Goal: Transaction & Acquisition: Purchase product/service

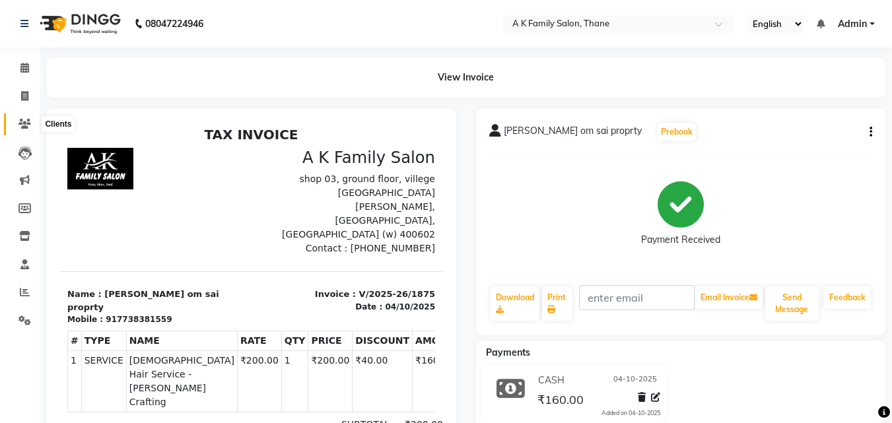
click at [25, 121] on icon at bounding box center [24, 124] width 13 height 10
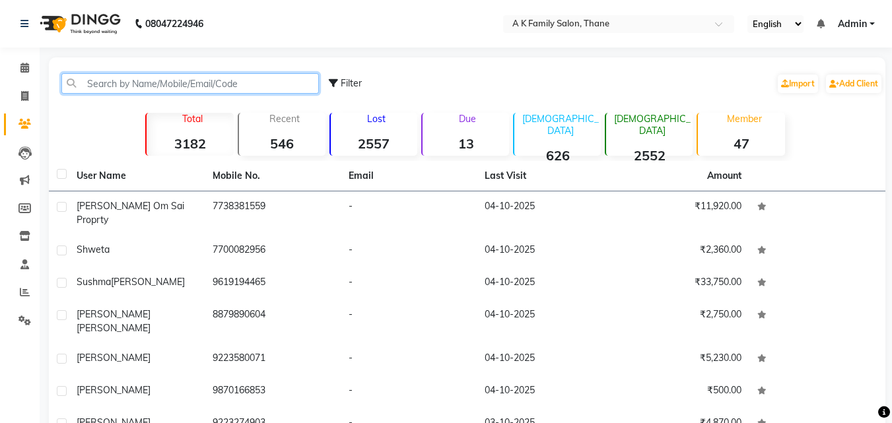
click at [116, 79] on input "text" at bounding box center [189, 83] width 257 height 20
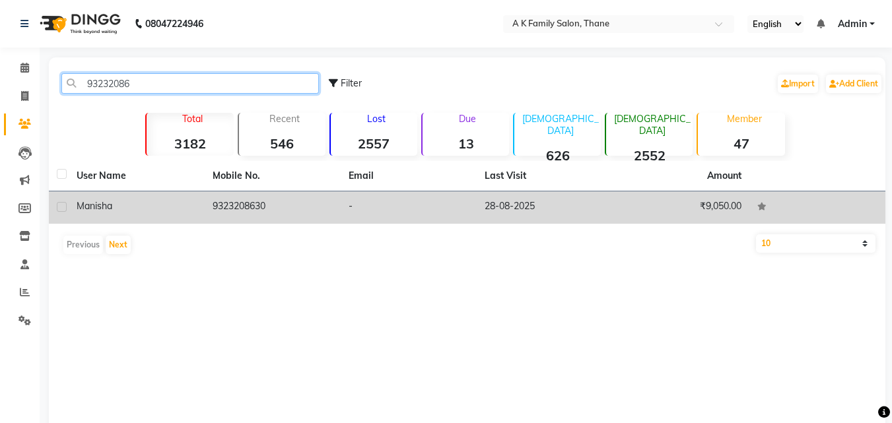
type input "93232086"
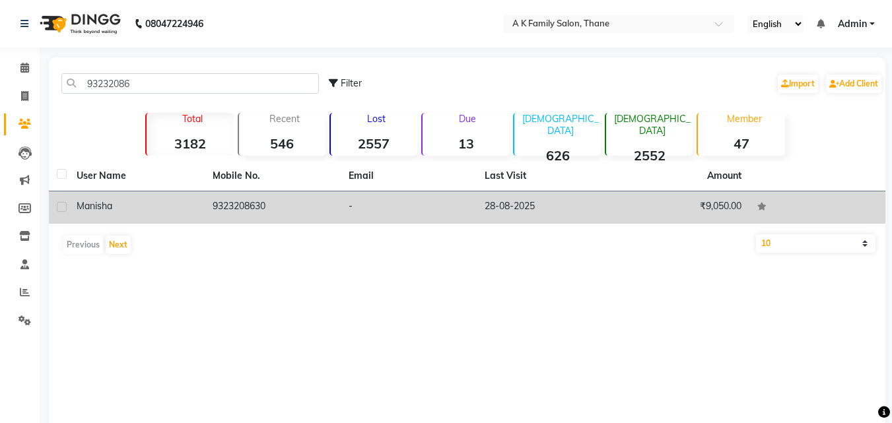
click at [237, 207] on td "9323208630" at bounding box center [273, 207] width 136 height 32
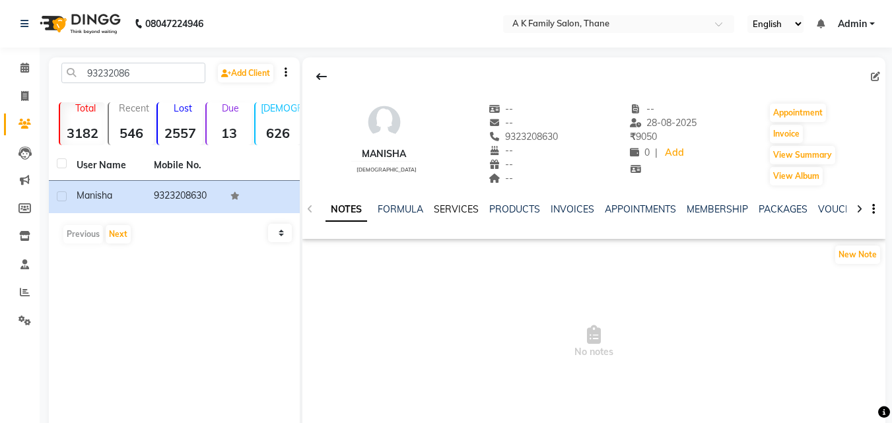
click at [446, 205] on link "SERVICES" at bounding box center [456, 209] width 45 height 12
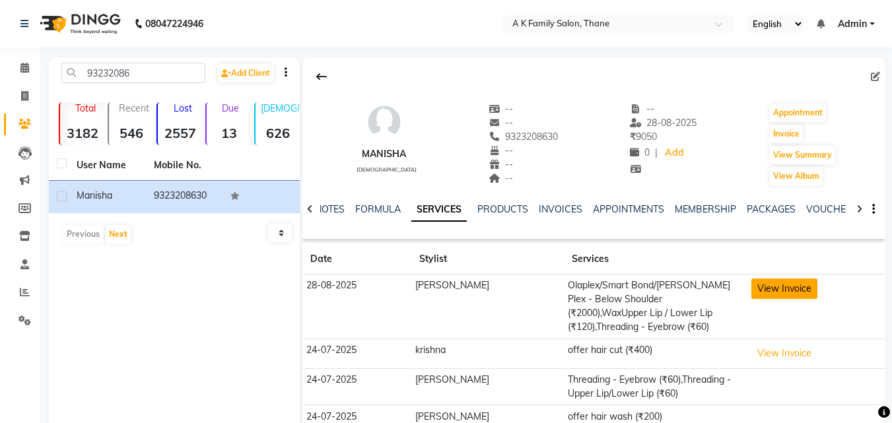
click at [808, 287] on button "View Invoice" at bounding box center [784, 289] width 66 height 20
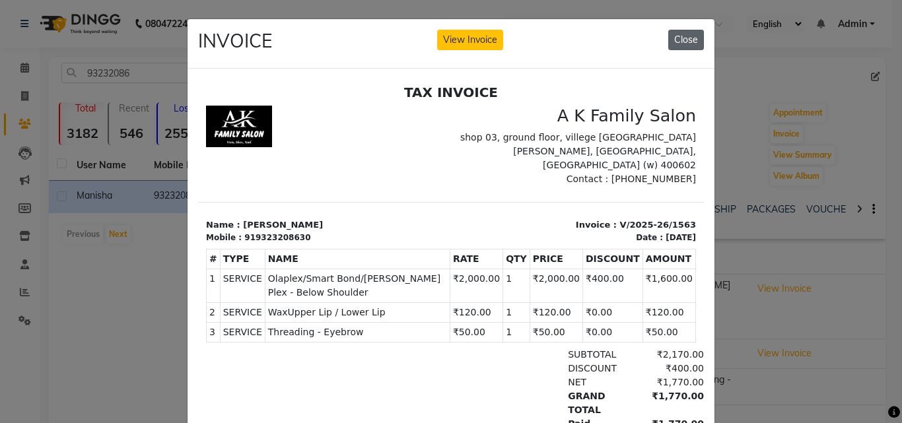
click at [693, 31] on button "Close" at bounding box center [686, 40] width 36 height 20
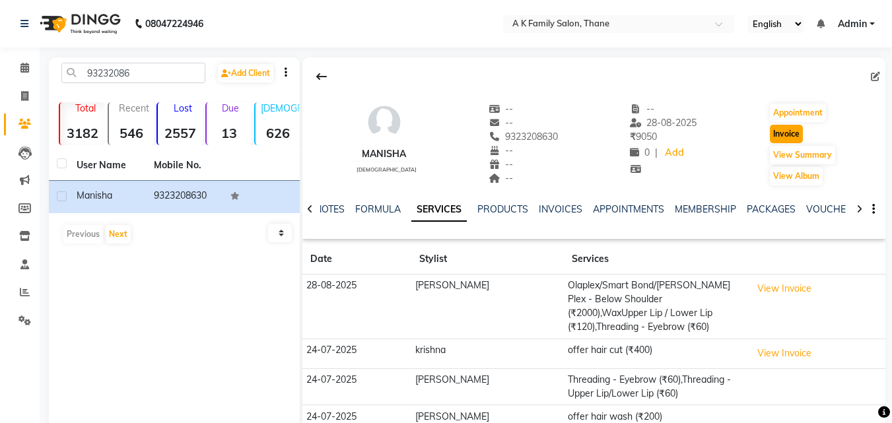
click at [774, 135] on button "Invoice" at bounding box center [786, 134] width 33 height 18
select select "service"
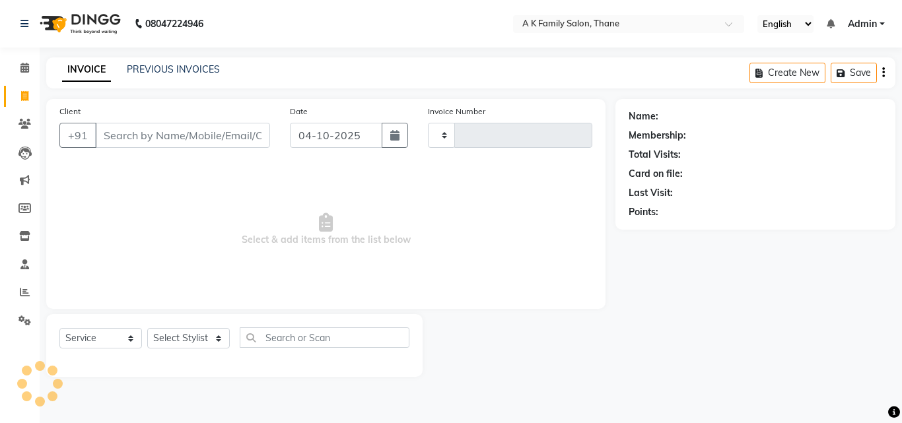
type input "1876"
select select "5033"
type input "9323208630"
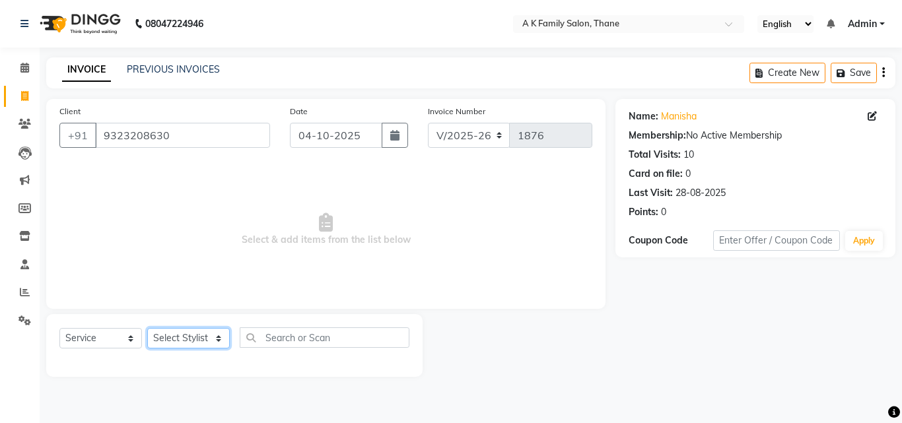
click at [178, 336] on select "Select Stylist [PERSON_NAME] [PERSON_NAME] pooja [PERSON_NAME]" at bounding box center [188, 338] width 82 height 20
select select "32477"
click at [147, 328] on select "Select Stylist [PERSON_NAME] [PERSON_NAME] pooja [PERSON_NAME]" at bounding box center [188, 338] width 82 height 20
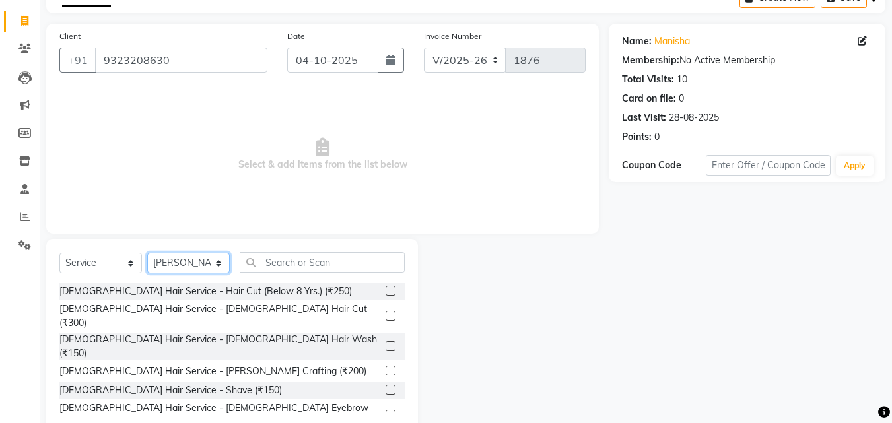
scroll to position [106, 0]
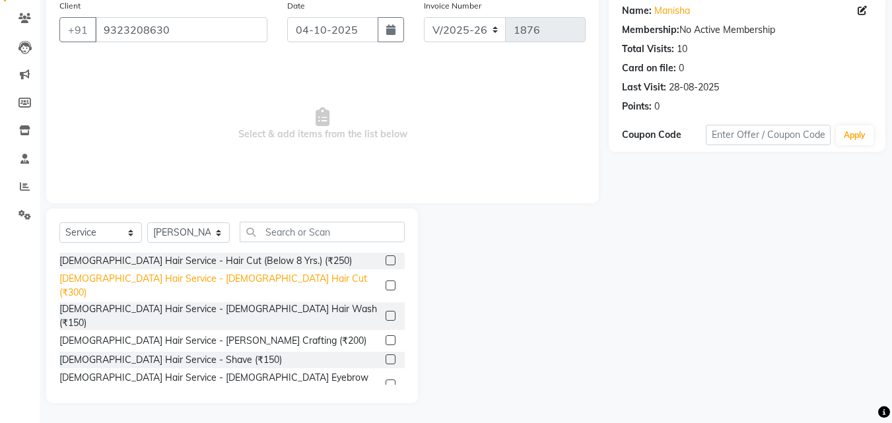
click at [211, 284] on div "[DEMOGRAPHIC_DATA] Hair Service - [DEMOGRAPHIC_DATA] Hair Cut (₹300)" at bounding box center [219, 286] width 321 height 28
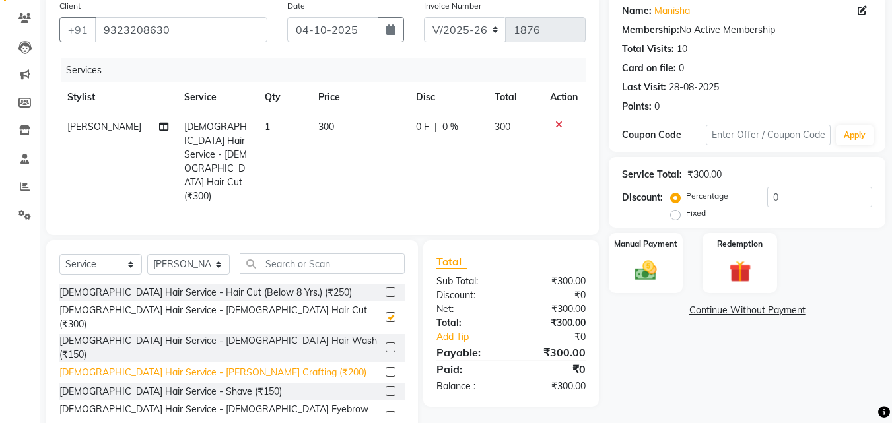
checkbox input "false"
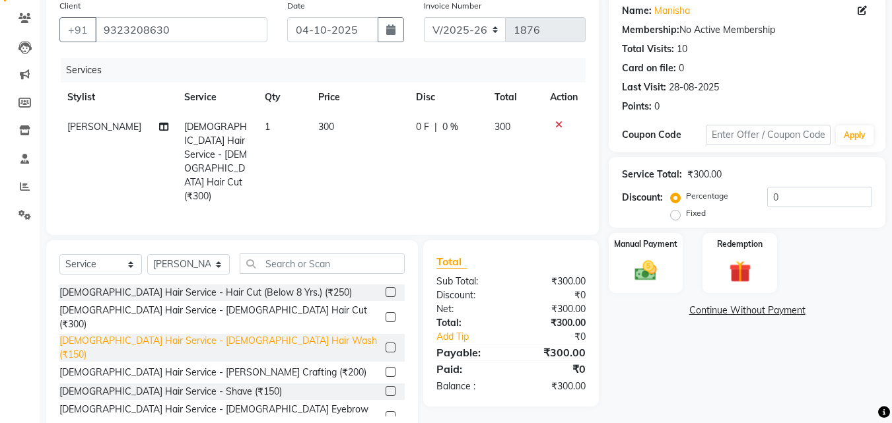
click at [210, 334] on div "[DEMOGRAPHIC_DATA] Hair Service - [DEMOGRAPHIC_DATA] Hair Wash (₹150)" at bounding box center [219, 348] width 321 height 28
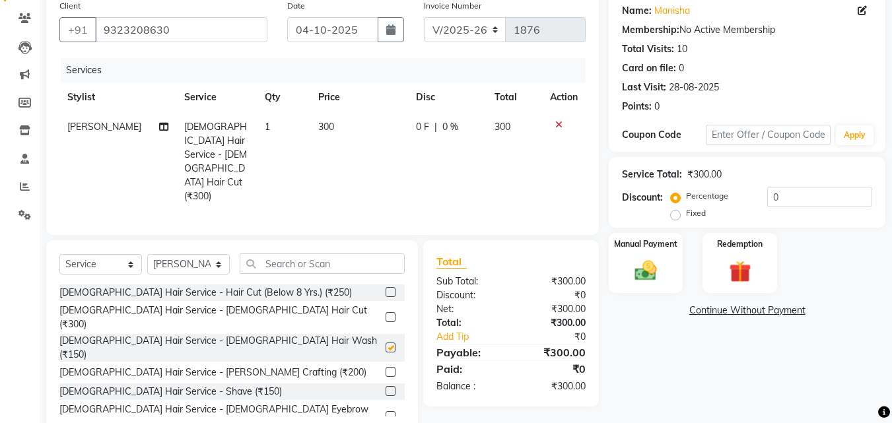
checkbox input "false"
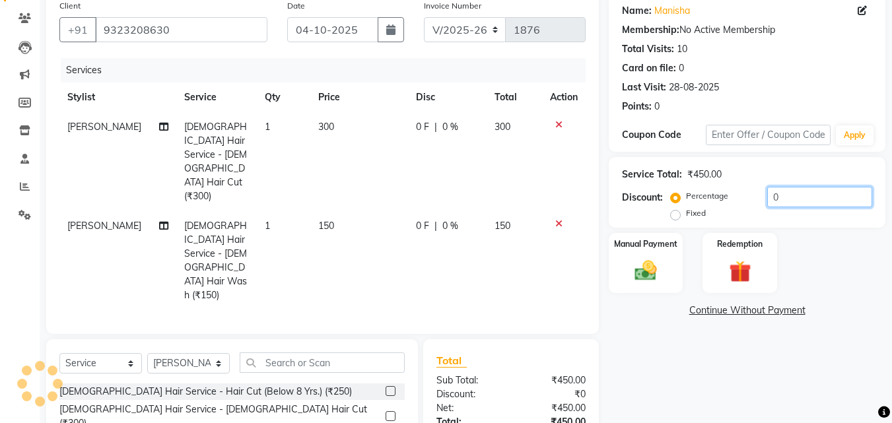
click at [796, 195] on input "0" at bounding box center [819, 197] width 105 height 20
type input "2"
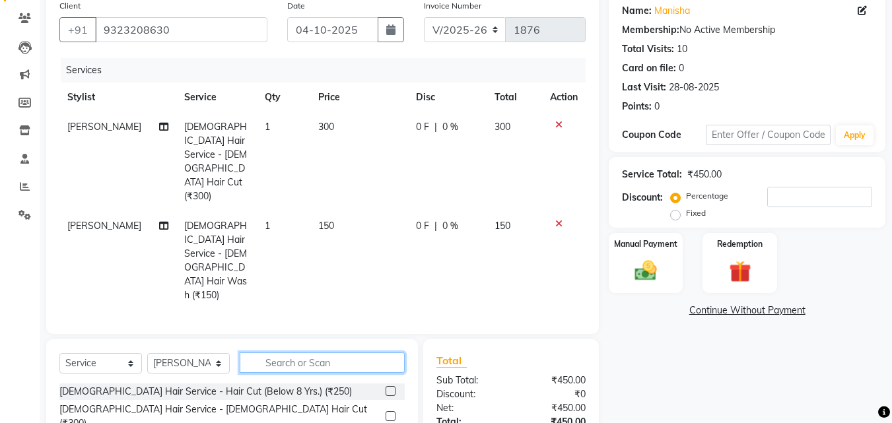
click at [321, 352] on input "text" at bounding box center [322, 362] width 165 height 20
click at [270, 352] on input "text" at bounding box center [322, 362] width 165 height 20
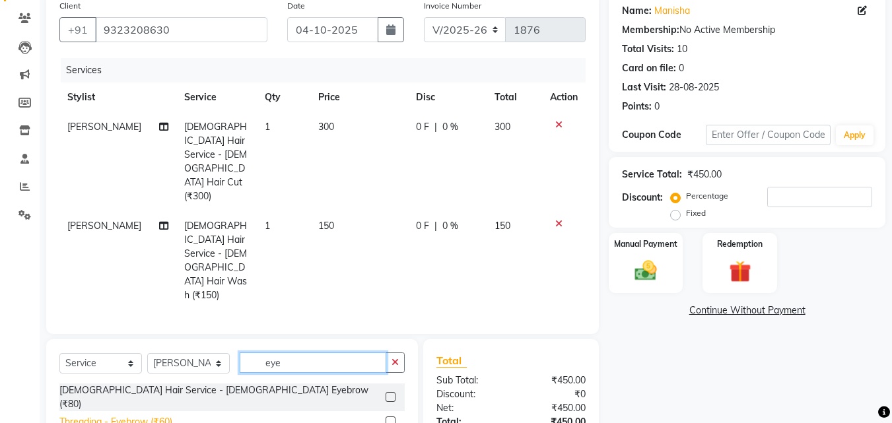
type input "eye"
click at [167, 415] on div "Threading - Eyebrow (₹60)" at bounding box center [115, 422] width 113 height 14
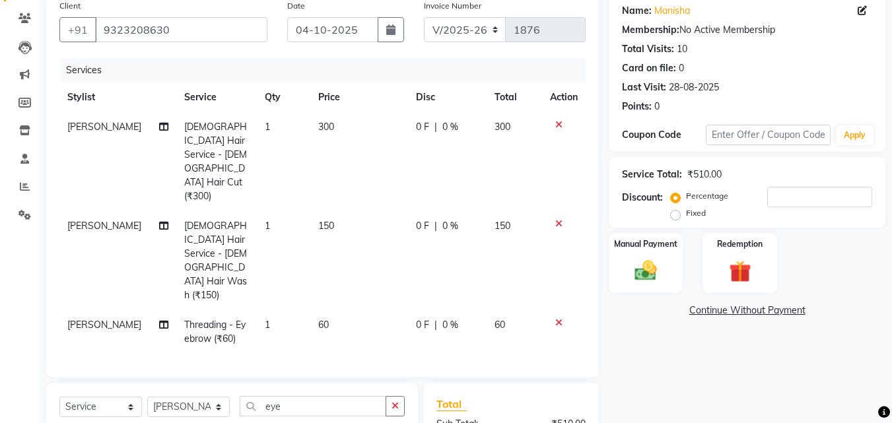
checkbox input "false"
click at [331, 310] on td "60" at bounding box center [359, 332] width 98 height 44
click at [337, 310] on td "60" at bounding box center [359, 332] width 98 height 44
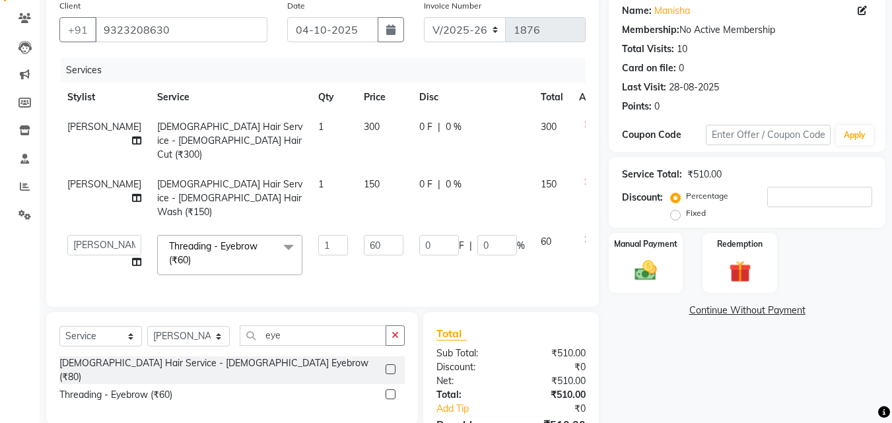
click at [356, 233] on td "60" at bounding box center [383, 255] width 55 height 56
click at [356, 228] on td "60" at bounding box center [383, 255] width 55 height 56
click at [364, 235] on input "60" at bounding box center [384, 245] width 40 height 20
type input "6"
type input "50"
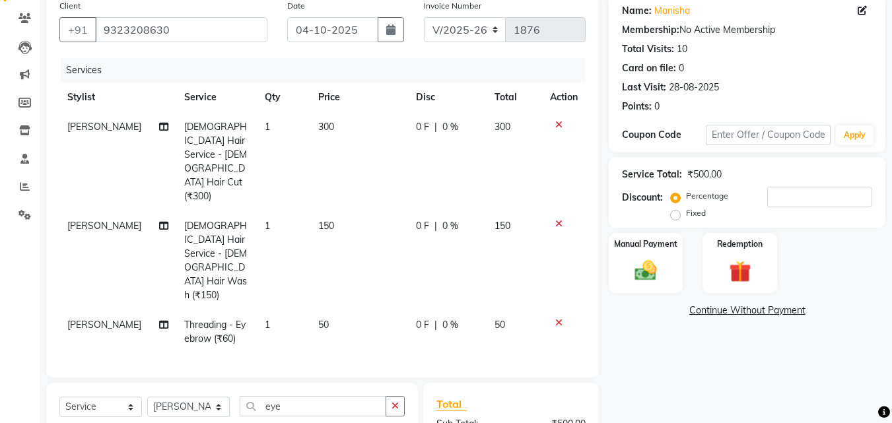
click at [431, 160] on tbody "[PERSON_NAME] [DEMOGRAPHIC_DATA] Hair Service - [DEMOGRAPHIC_DATA] Hair Cut (₹3…" at bounding box center [322, 233] width 526 height 242
drag, startPoint x: 438, startPoint y: 163, endPoint x: 456, endPoint y: 180, distance: 24.7
click at [441, 164] on td "0 F | 0 %" at bounding box center [447, 161] width 79 height 99
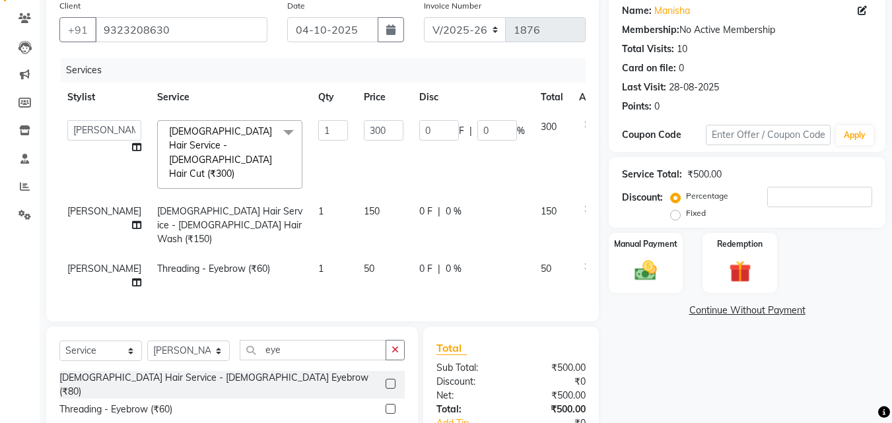
click at [456, 205] on div "0 F | 0 %" at bounding box center [472, 212] width 106 height 14
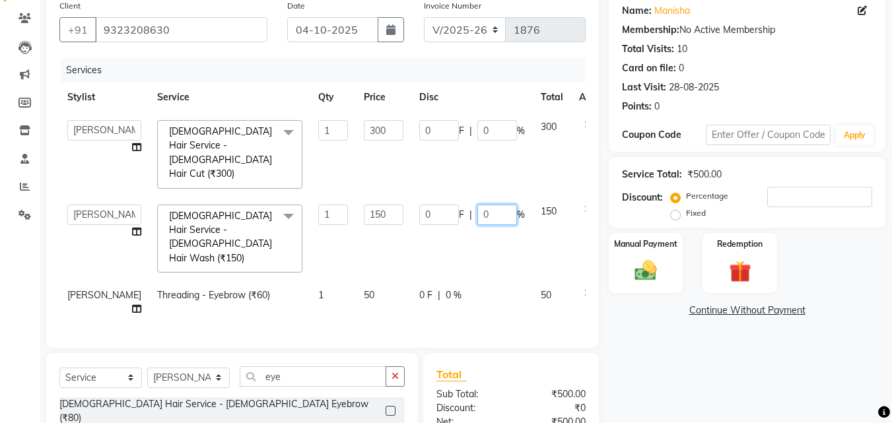
click at [477, 205] on input "0" at bounding box center [497, 215] width 40 height 20
type input "20"
click at [477, 130] on input "0" at bounding box center [497, 130] width 40 height 20
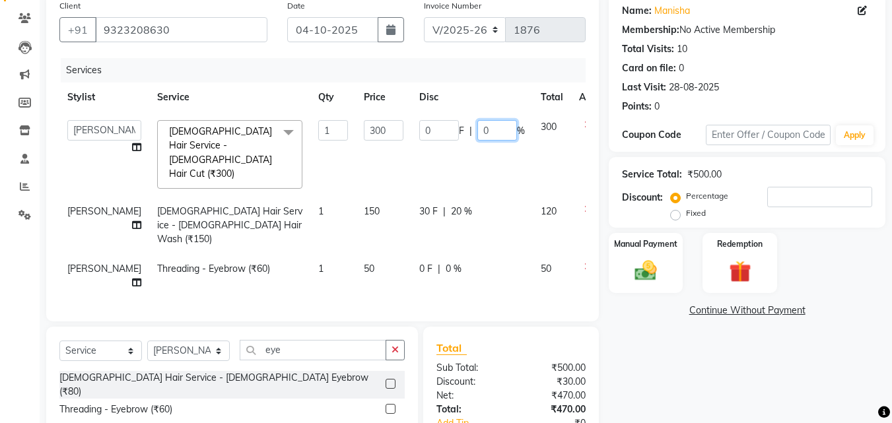
click at [477, 130] on input "0" at bounding box center [497, 130] width 40 height 20
type input "20"
click at [468, 154] on td "0 F | 20 %" at bounding box center [471, 154] width 121 height 84
click at [80, 205] on span "[PERSON_NAME]" at bounding box center [104, 211] width 74 height 12
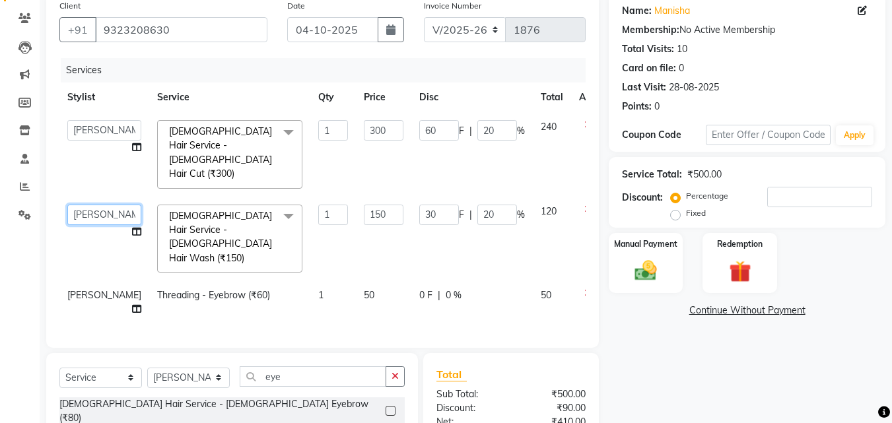
click at [81, 205] on select "[PERSON_NAME] [PERSON_NAME] pooja [PERSON_NAME]" at bounding box center [104, 215] width 74 height 20
select select "91996"
click at [80, 280] on td "[PERSON_NAME]" at bounding box center [104, 302] width 90 height 44
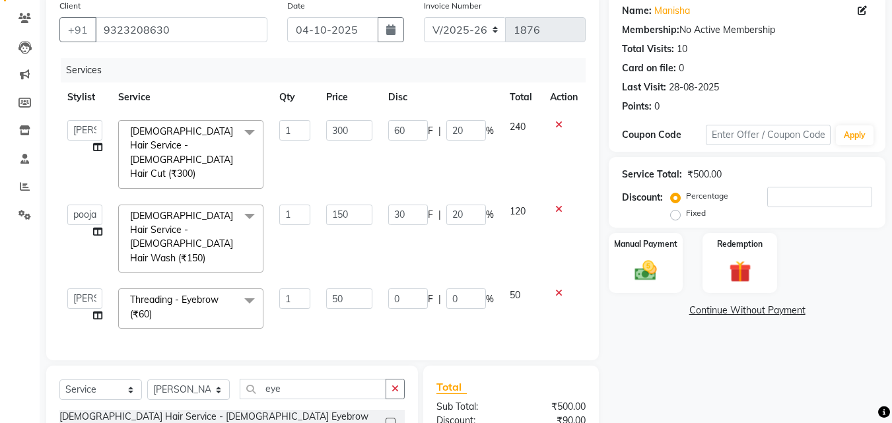
click at [80, 288] on select "[PERSON_NAME] [PERSON_NAME] pooja [PERSON_NAME]" at bounding box center [84, 298] width 35 height 20
select select "91996"
click at [655, 267] on img at bounding box center [645, 270] width 37 height 26
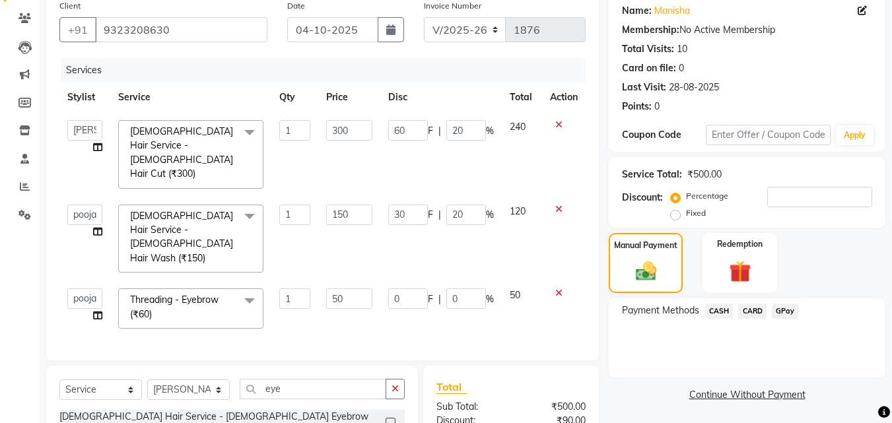
click at [775, 312] on span "GPay" at bounding box center [785, 311] width 27 height 15
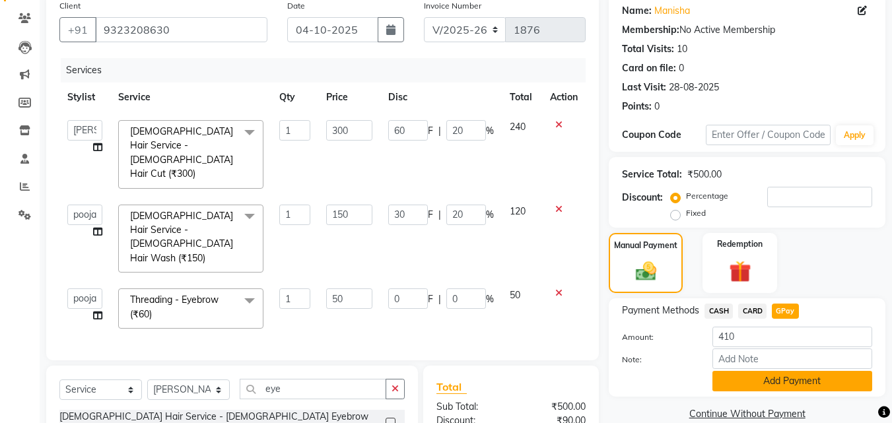
click at [803, 374] on button "Add Payment" at bounding box center [792, 381] width 160 height 20
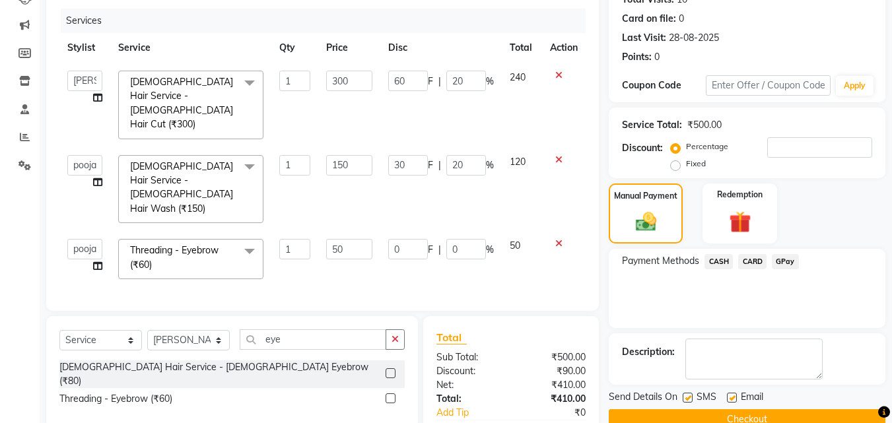
scroll to position [215, 0]
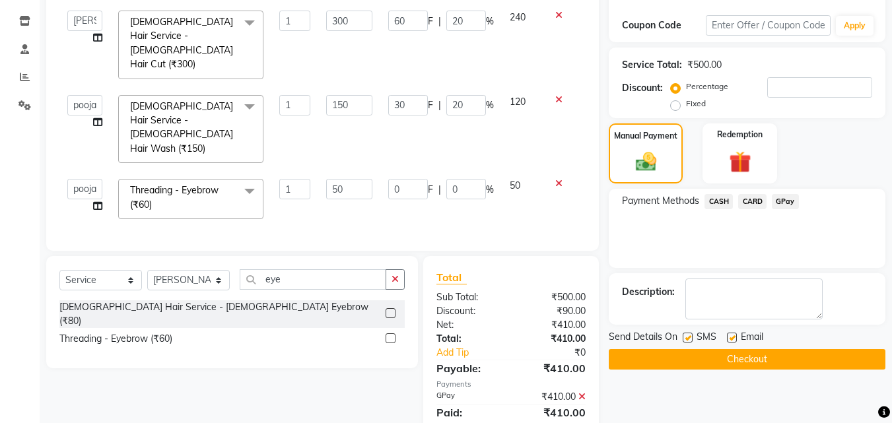
click at [755, 366] on button "Checkout" at bounding box center [747, 359] width 277 height 20
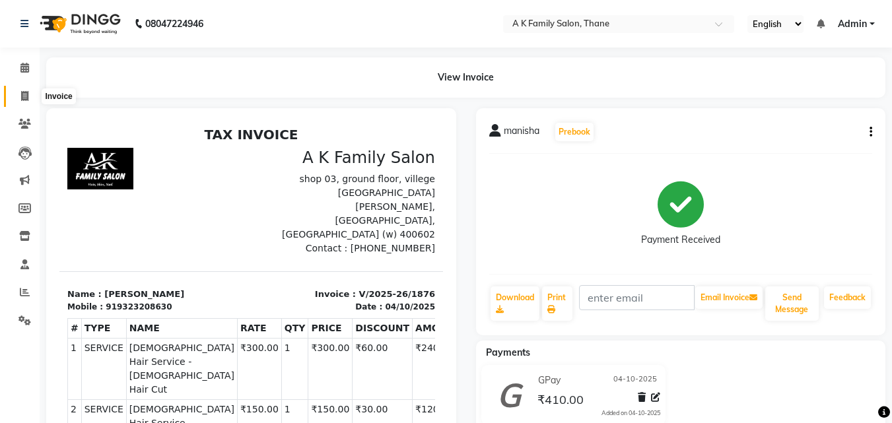
click at [25, 95] on icon at bounding box center [24, 96] width 7 height 10
select select "5033"
select select "service"
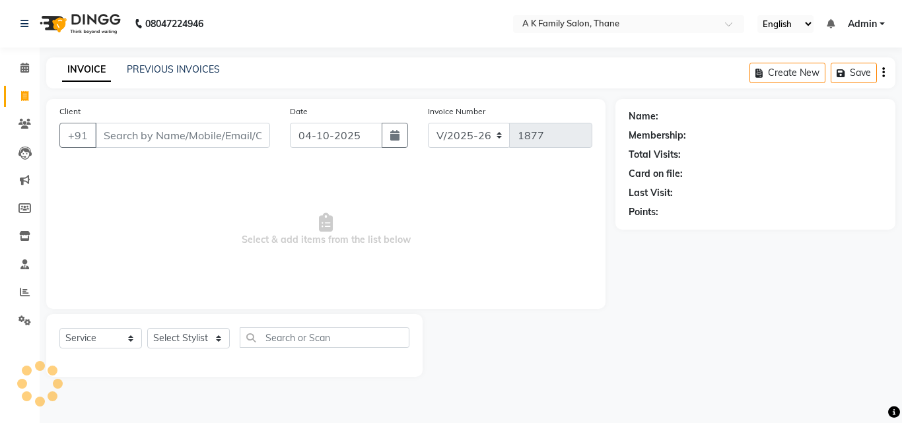
click at [161, 128] on input "Client" at bounding box center [182, 135] width 175 height 25
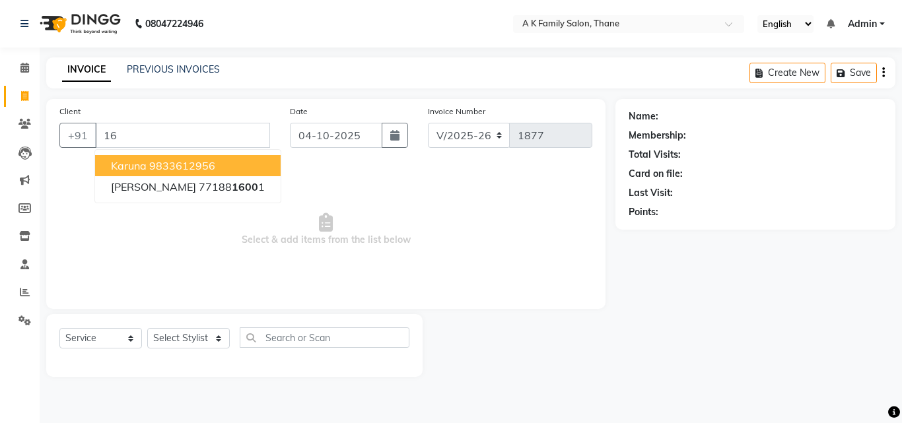
type input "1"
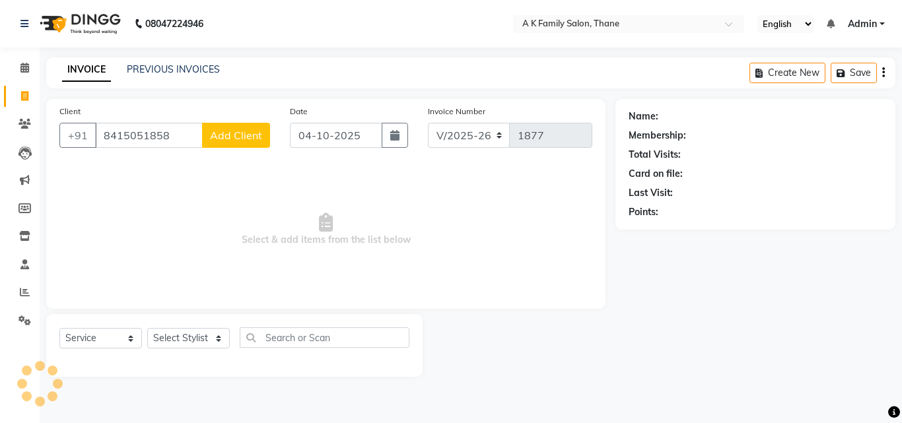
type input "8415051858"
click at [242, 135] on span "Add Client" at bounding box center [236, 135] width 52 height 13
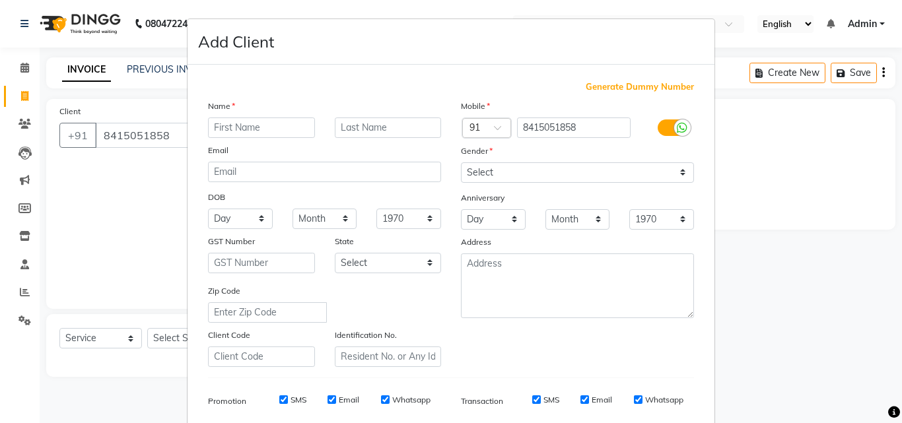
click at [271, 122] on input "text" at bounding box center [261, 127] width 107 height 20
type input "darshan"
click at [572, 180] on select "Select [DEMOGRAPHIC_DATA] [DEMOGRAPHIC_DATA] Other Prefer Not To Say" at bounding box center [577, 172] width 233 height 20
select select "[DEMOGRAPHIC_DATA]"
click at [461, 162] on select "Select [DEMOGRAPHIC_DATA] [DEMOGRAPHIC_DATA] Other Prefer Not To Say" at bounding box center [577, 172] width 233 height 20
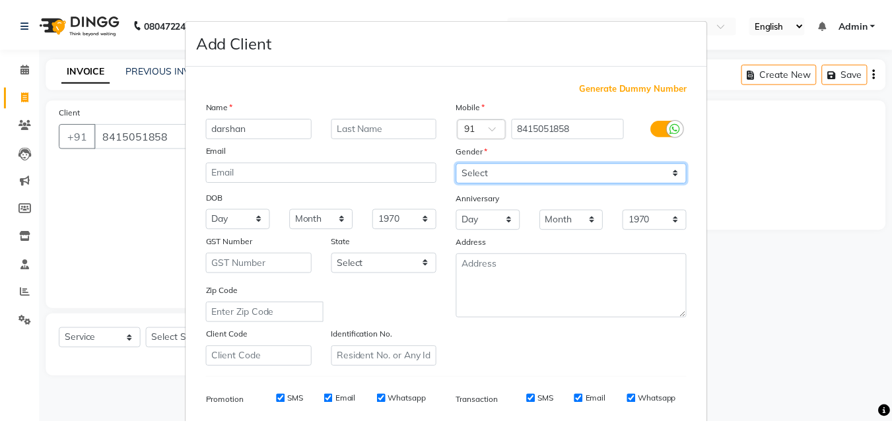
scroll to position [186, 0]
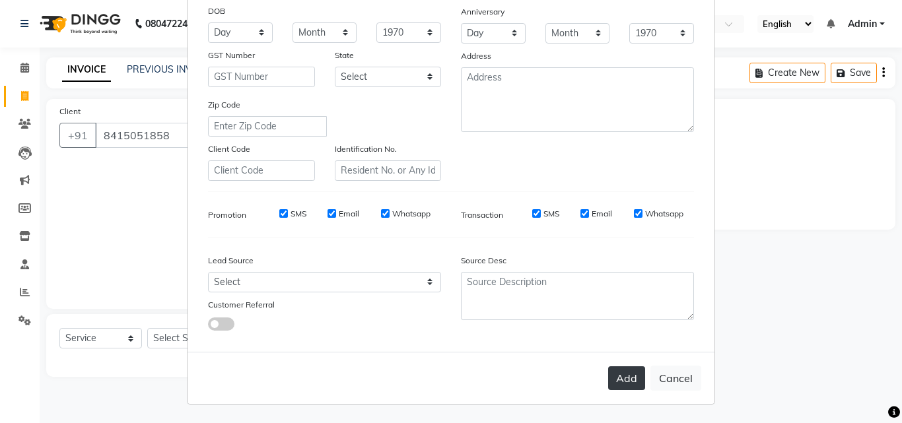
click at [611, 380] on button "Add" at bounding box center [626, 378] width 37 height 24
select select
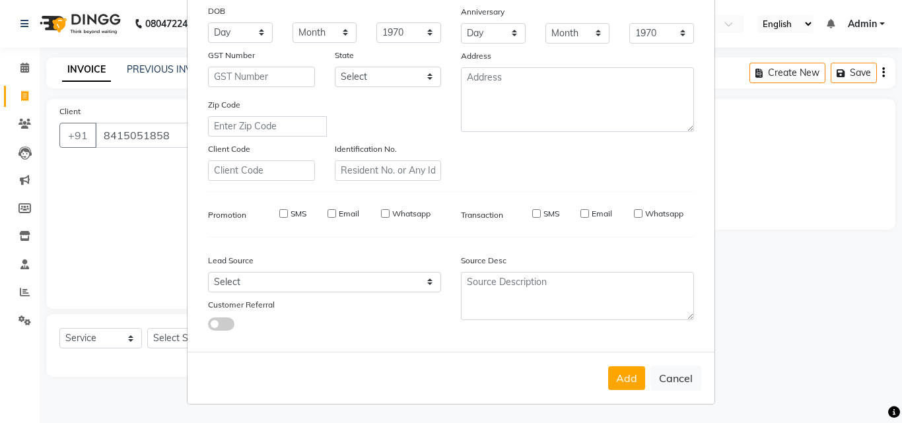
select select
checkbox input "false"
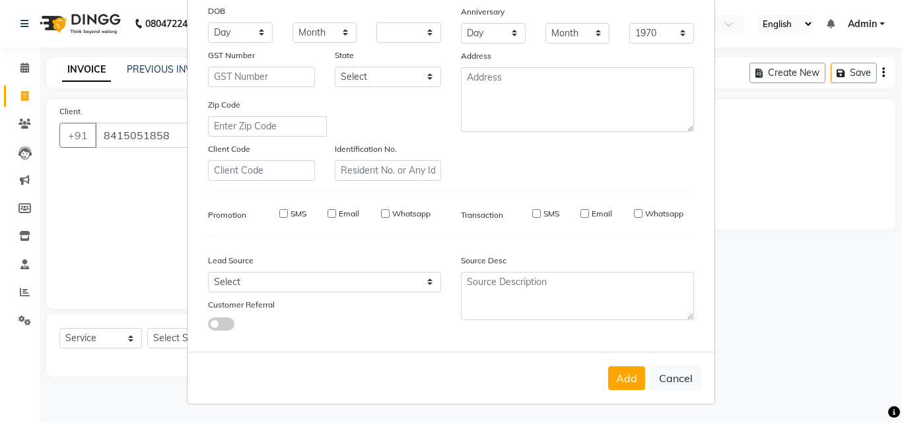
checkbox input "false"
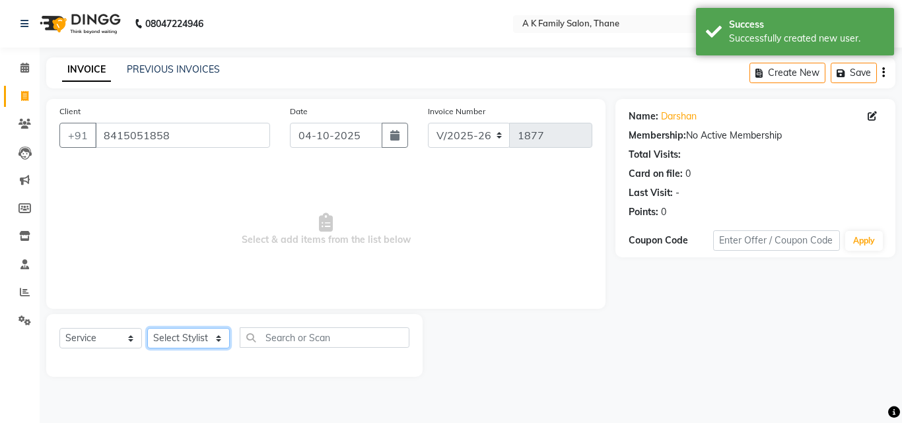
click at [154, 338] on select "Select Stylist [PERSON_NAME] [PERSON_NAME] pooja [PERSON_NAME]" at bounding box center [188, 338] width 82 height 20
select select "62227"
click at [147, 328] on select "Select Stylist [PERSON_NAME] [PERSON_NAME] pooja [PERSON_NAME]" at bounding box center [188, 338] width 82 height 20
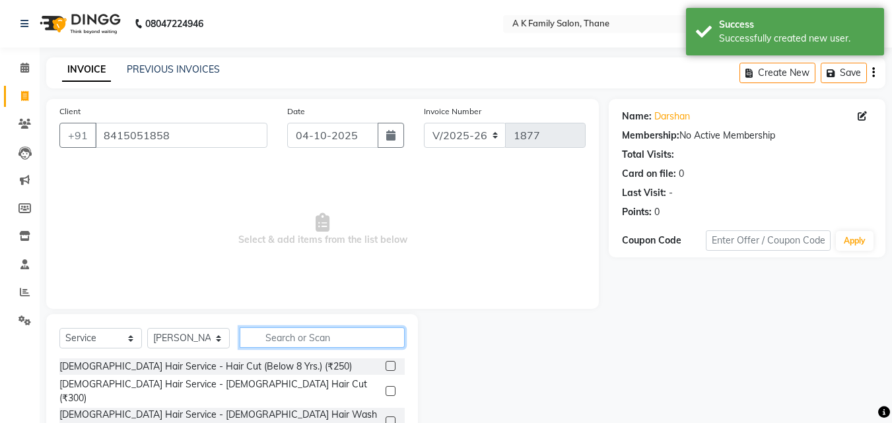
click at [319, 330] on input "text" at bounding box center [322, 337] width 165 height 20
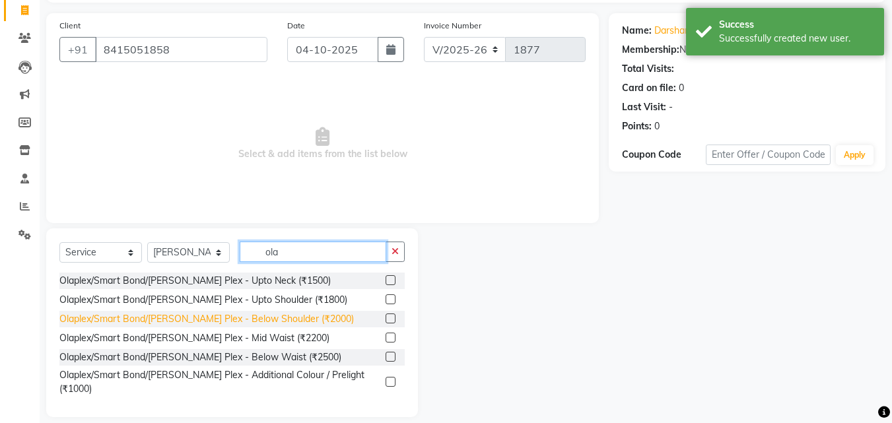
scroll to position [88, 0]
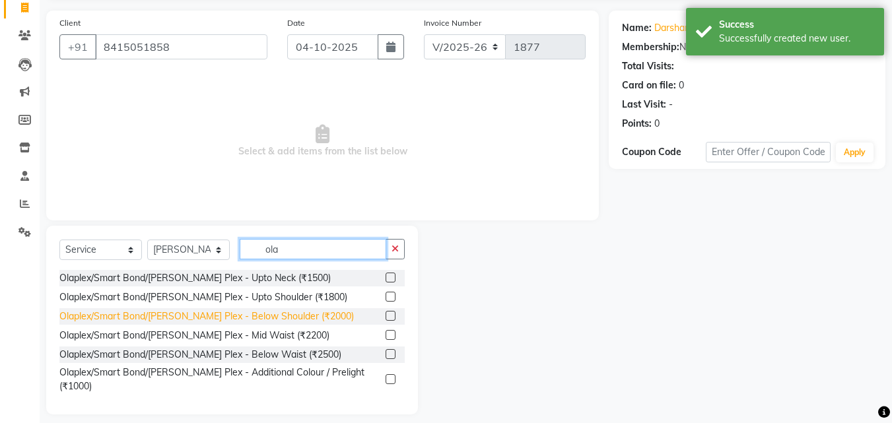
type input "ola"
click at [267, 315] on div "Olaplex/Smart Bond/[PERSON_NAME] Plex - Below Shoulder (₹2000)" at bounding box center [206, 317] width 294 height 14
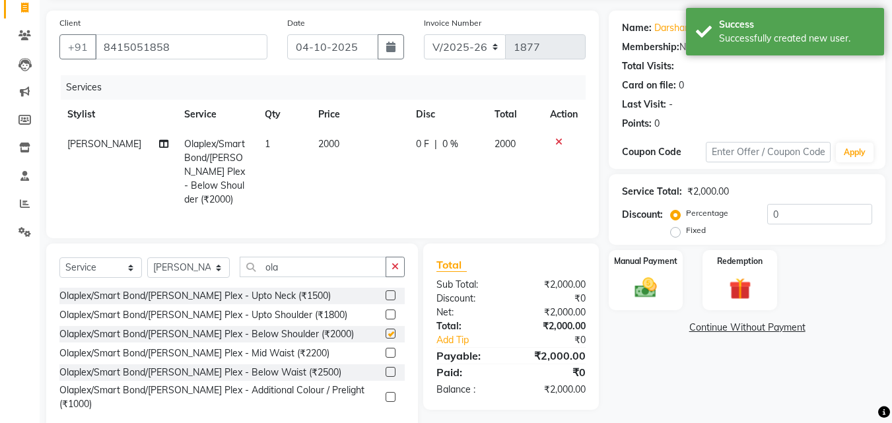
checkbox input "false"
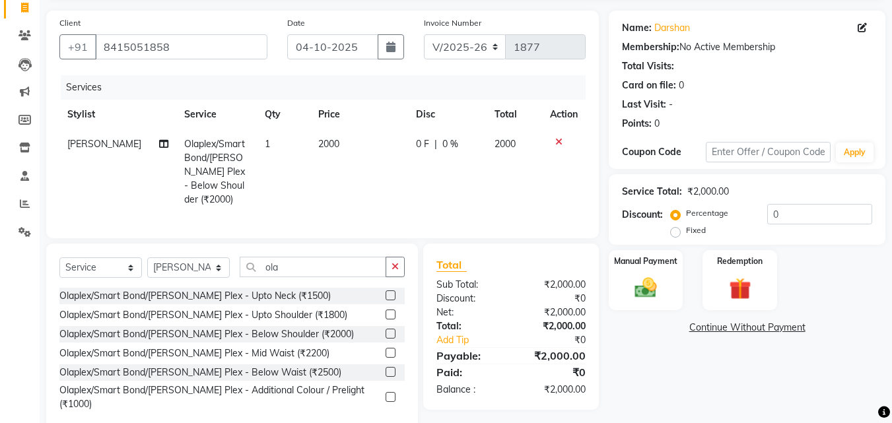
click at [467, 143] on div "0 F | 0 %" at bounding box center [447, 144] width 63 height 14
select select "62227"
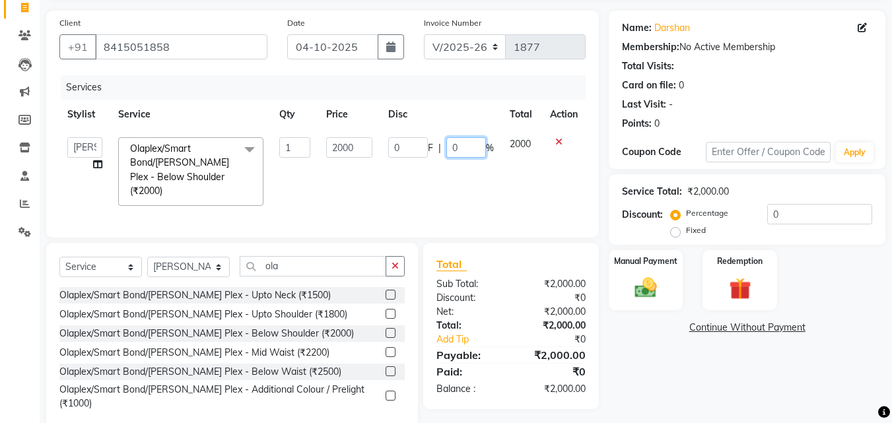
click at [467, 143] on input "0" at bounding box center [466, 147] width 40 height 20
type input "20"
click at [504, 178] on td "2000" at bounding box center [522, 171] width 40 height 84
select select "62227"
click at [645, 270] on div "Manual Payment" at bounding box center [645, 280] width 77 height 63
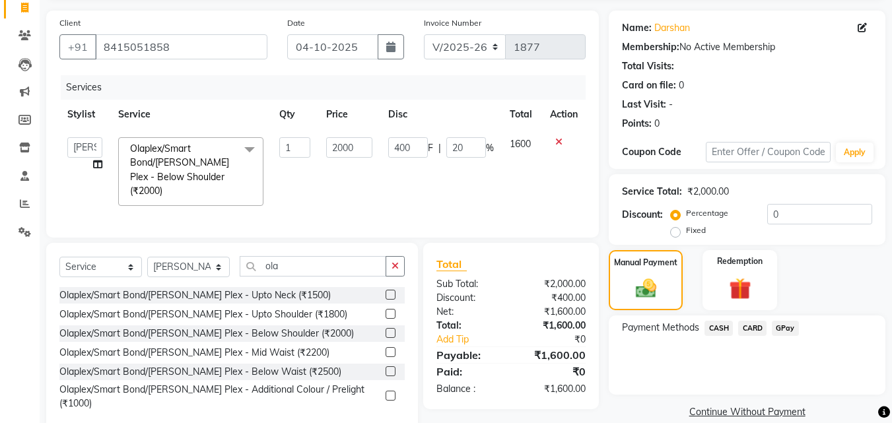
click at [775, 327] on span "GPay" at bounding box center [785, 328] width 27 height 15
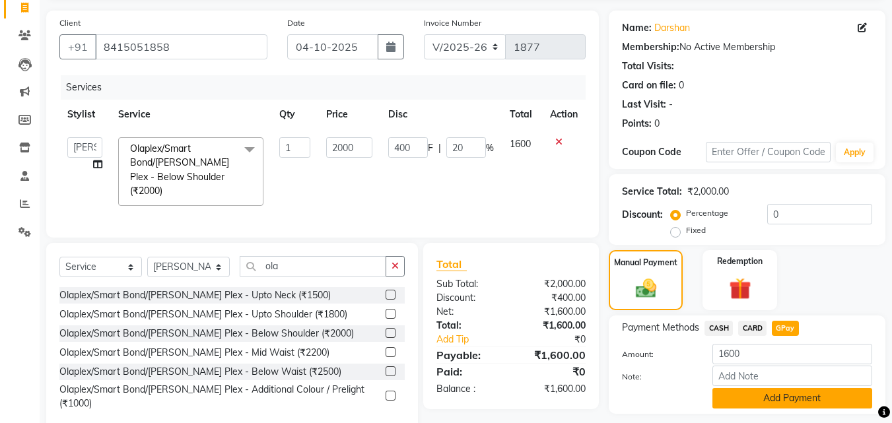
click at [771, 404] on button "Add Payment" at bounding box center [792, 398] width 160 height 20
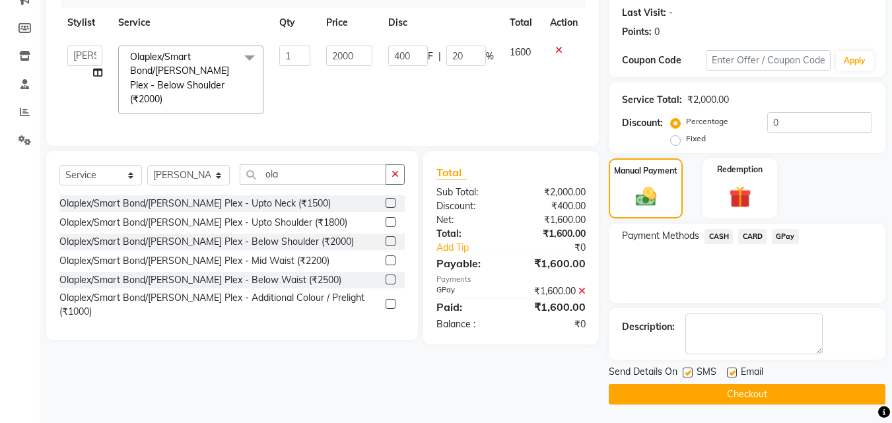
scroll to position [181, 0]
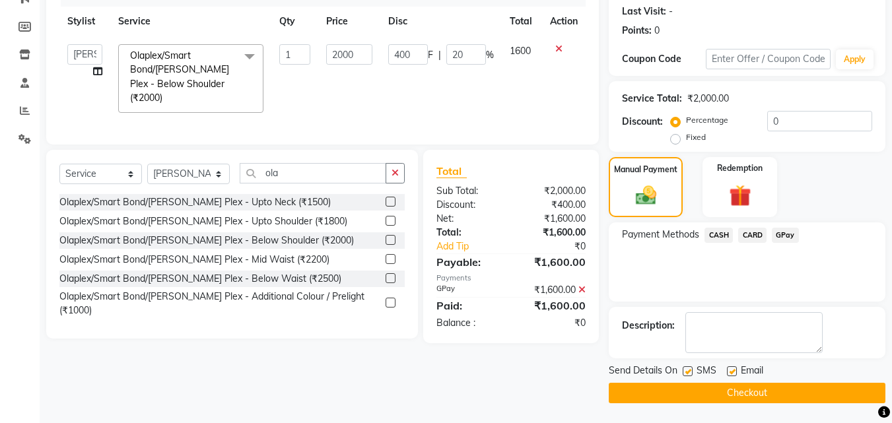
click at [760, 389] on button "Checkout" at bounding box center [747, 393] width 277 height 20
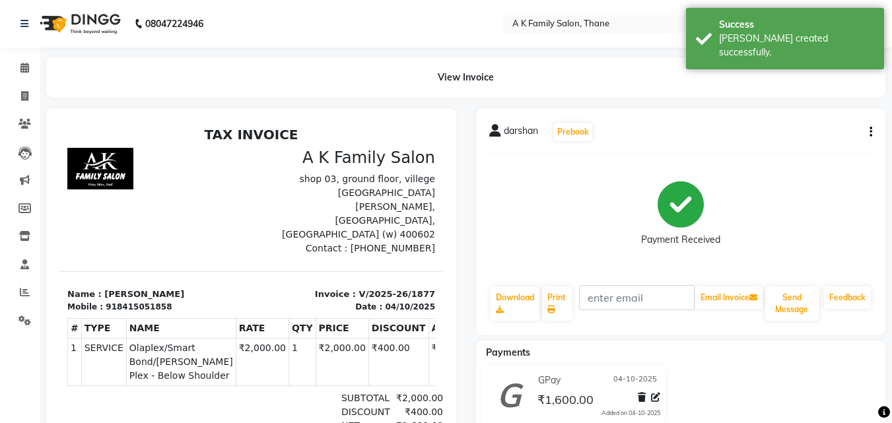
click at [36, 58] on li "Calendar" at bounding box center [20, 68] width 40 height 28
click at [30, 63] on span at bounding box center [24, 68] width 23 height 15
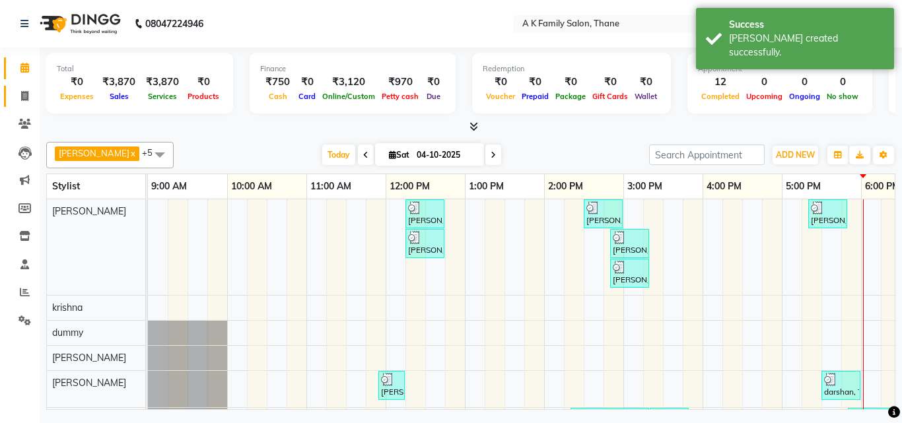
click at [28, 88] on link "Invoice" at bounding box center [20, 97] width 32 height 22
select select "service"
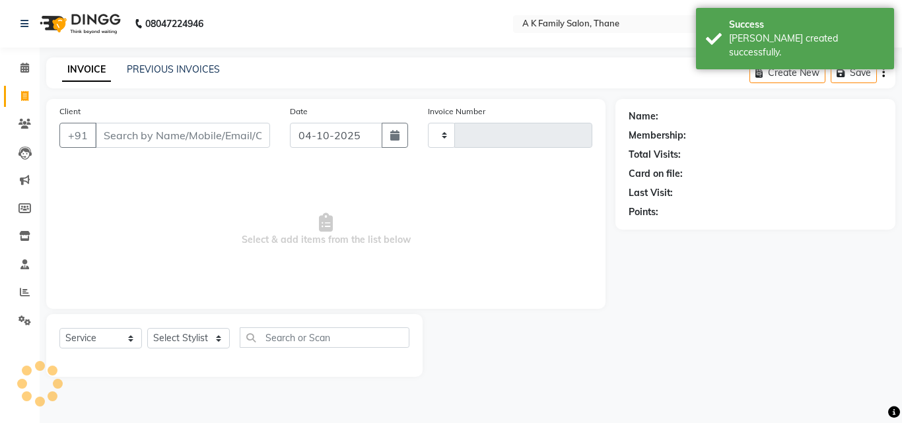
type input "1878"
select select "5033"
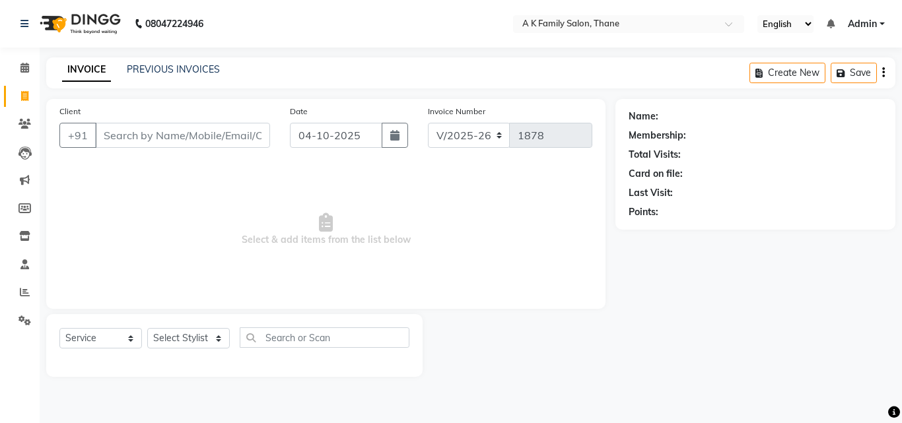
click at [156, 140] on input "Client" at bounding box center [182, 135] width 175 height 25
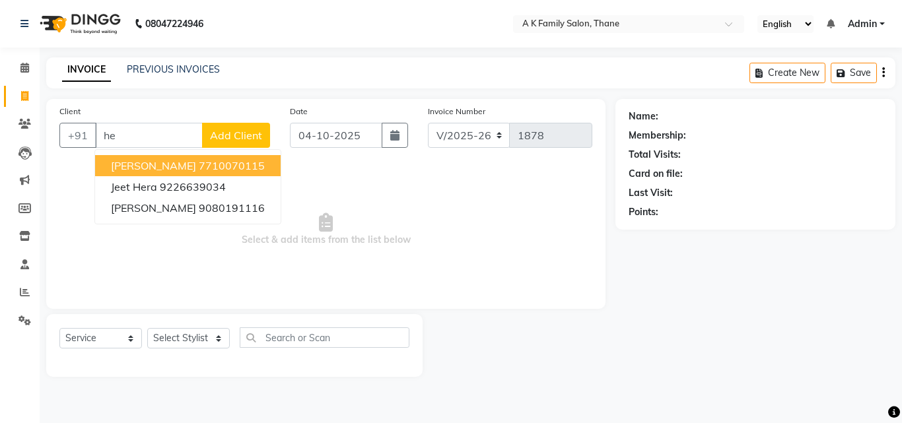
type input "h"
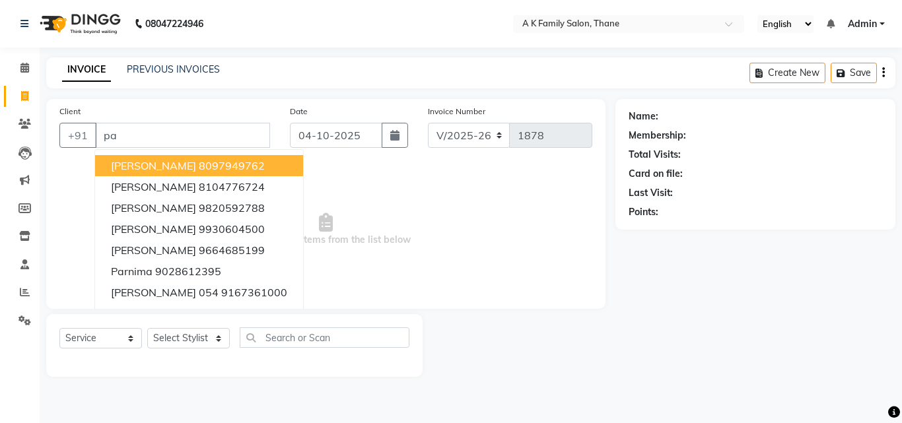
type input "p"
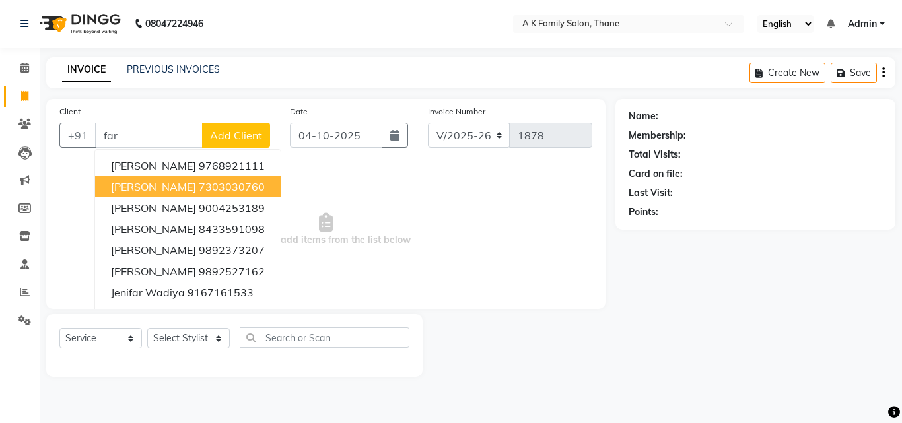
click at [228, 183] on ngb-highlight "7303030760" at bounding box center [232, 186] width 66 height 13
type input "7303030760"
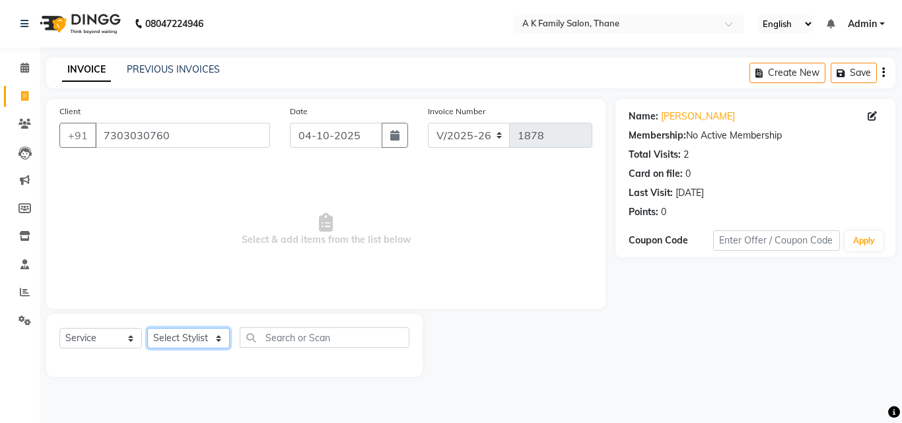
drag, startPoint x: 183, startPoint y: 342, endPoint x: 177, endPoint y: 329, distance: 14.2
click at [183, 342] on select "Select Stylist [PERSON_NAME] [PERSON_NAME] pooja [PERSON_NAME]" at bounding box center [188, 338] width 82 height 20
select select "32477"
click at [147, 328] on select "Select Stylist [PERSON_NAME] [PERSON_NAME] pooja [PERSON_NAME]" at bounding box center [188, 338] width 82 height 20
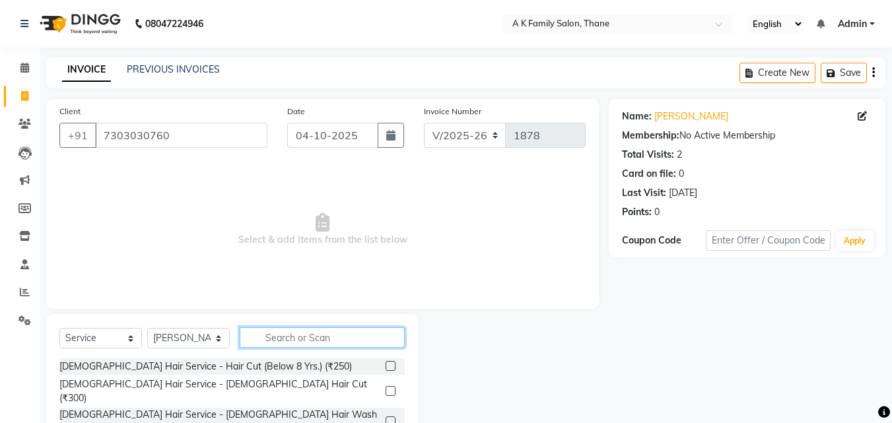
click at [300, 333] on input "text" at bounding box center [322, 337] width 165 height 20
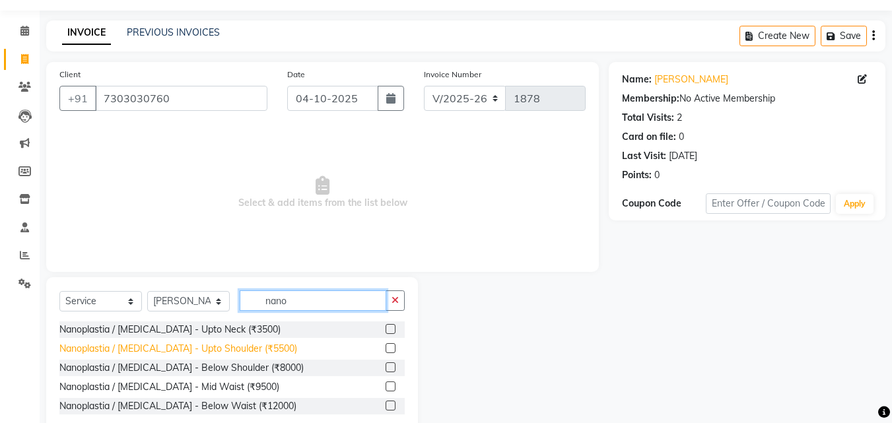
scroll to position [69, 0]
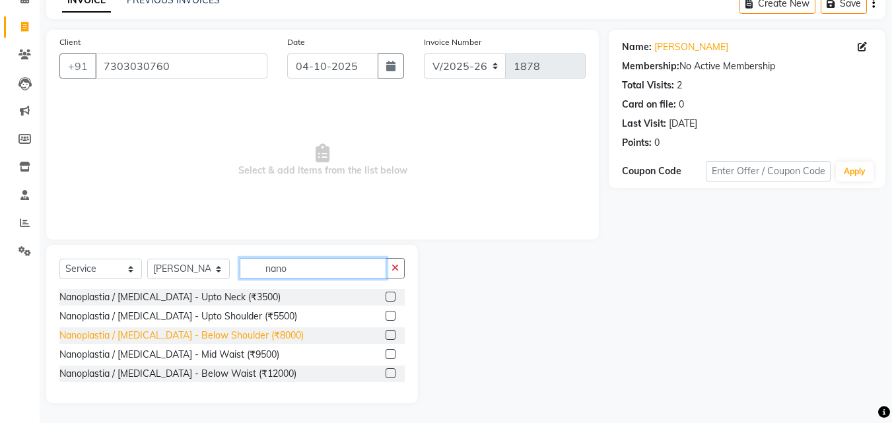
type input "nano"
click at [205, 336] on div "Nanoplastia / [MEDICAL_DATA] - Below Shoulder (₹8000)" at bounding box center [181, 336] width 244 height 14
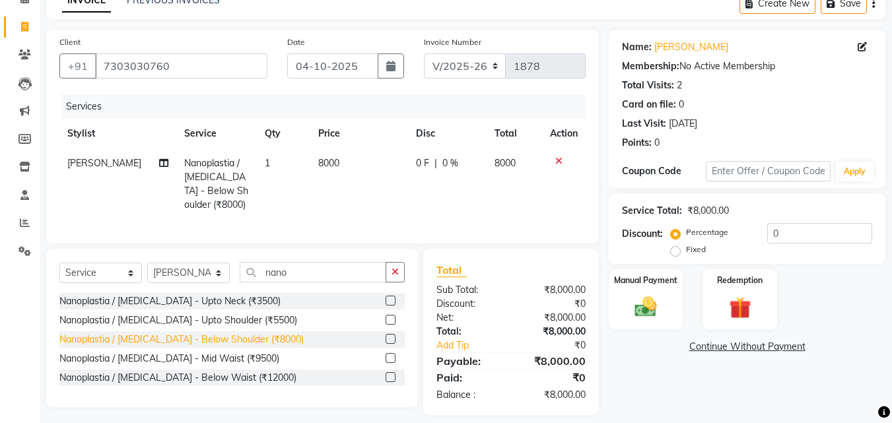
click at [240, 346] on div "Nanoplastia / [MEDICAL_DATA] - Below Shoulder (₹8000)" at bounding box center [181, 340] width 244 height 14
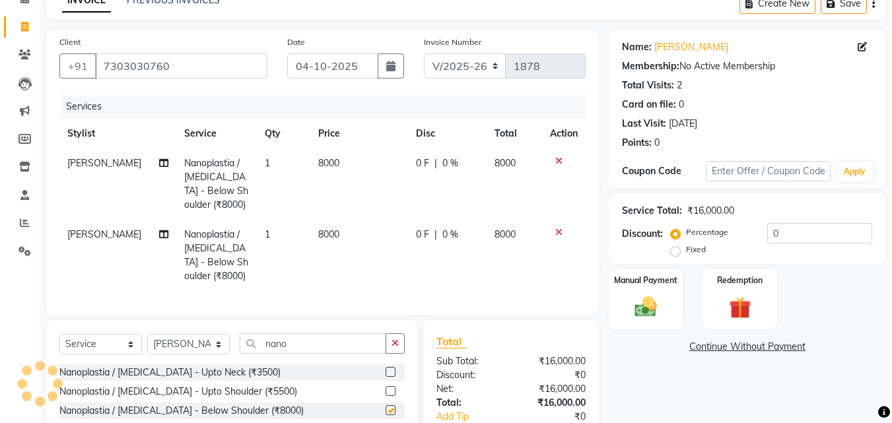
checkbox input "false"
click at [335, 156] on td "8000" at bounding box center [359, 183] width 98 height 71
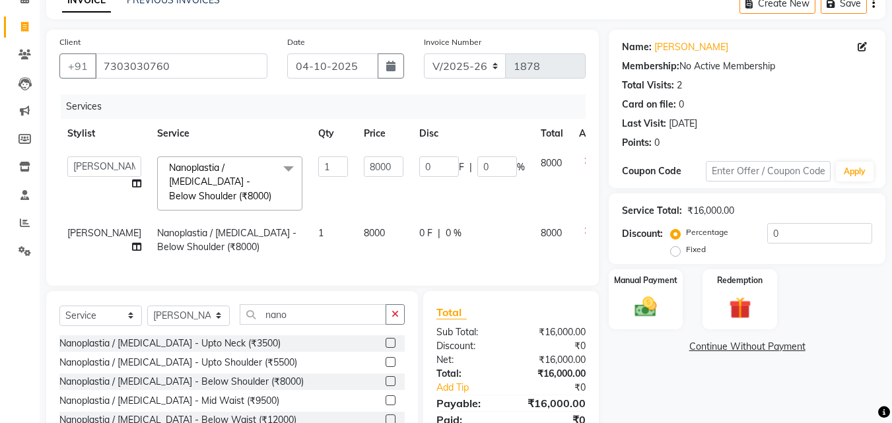
click at [364, 156] on input "8000" at bounding box center [384, 166] width 40 height 20
type input "2250"
click at [356, 225] on td "8000" at bounding box center [383, 240] width 55 height 44
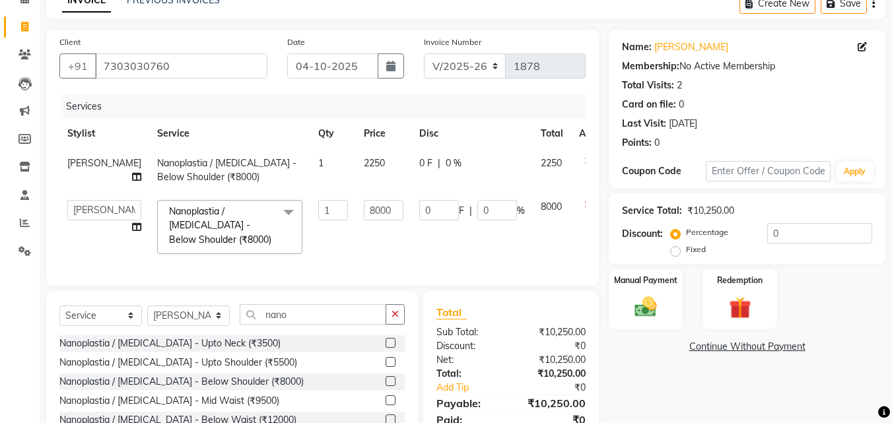
click at [356, 225] on td "8000" at bounding box center [383, 227] width 55 height 70
click at [364, 216] on input "8000" at bounding box center [384, 210] width 40 height 20
type input "8"
type input "2250"
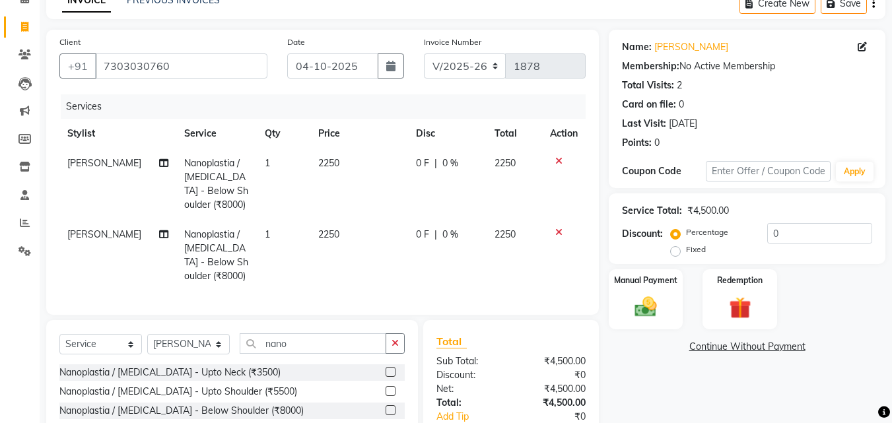
click at [344, 254] on td "2250" at bounding box center [359, 255] width 98 height 71
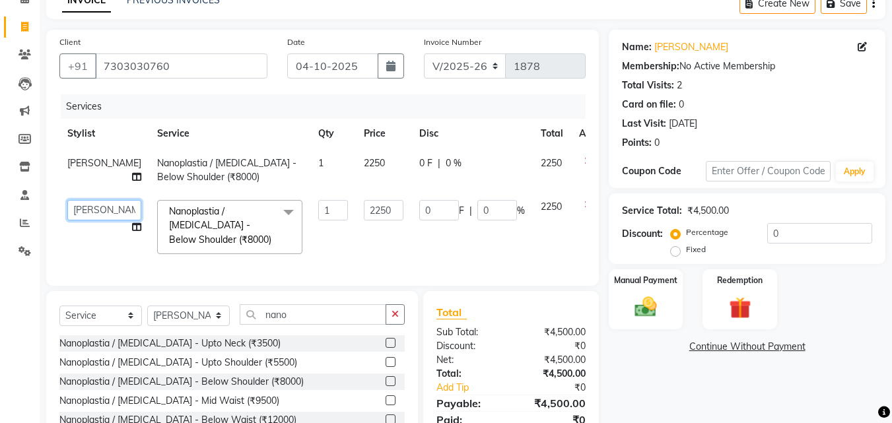
drag, startPoint x: 100, startPoint y: 222, endPoint x: 86, endPoint y: 216, distance: 14.8
click at [86, 216] on select "[PERSON_NAME] [PERSON_NAME] pooja [PERSON_NAME]" at bounding box center [104, 210] width 74 height 20
select select "52627"
click at [628, 300] on img at bounding box center [645, 307] width 37 height 26
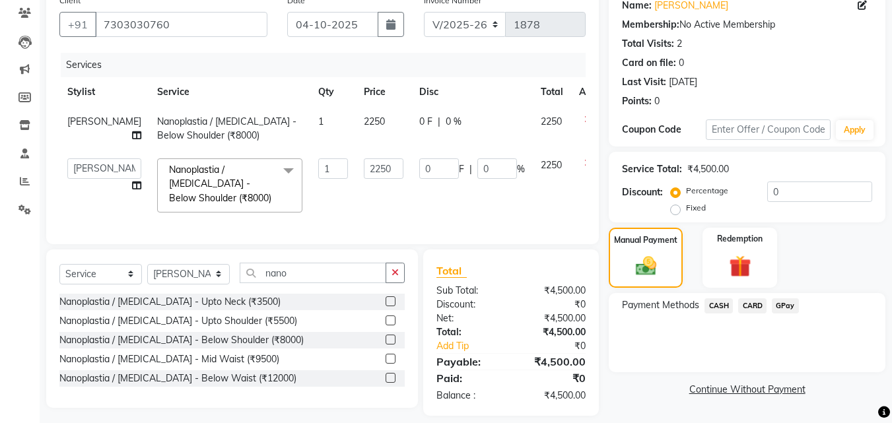
scroll to position [133, 0]
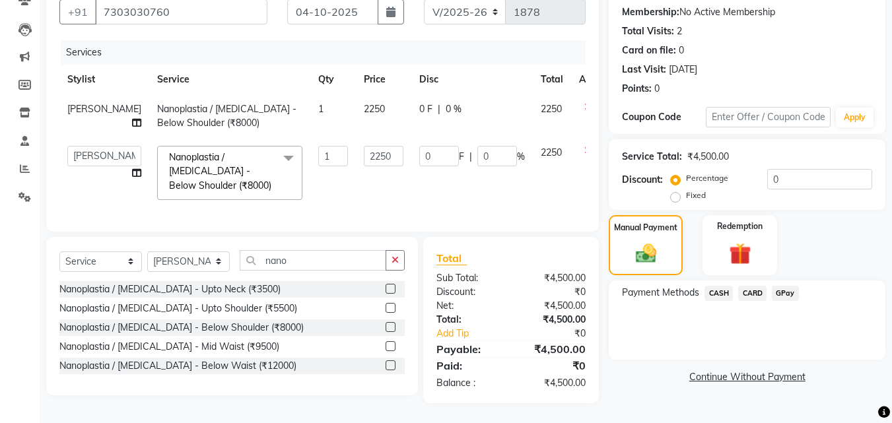
click at [725, 286] on span "CASH" at bounding box center [718, 293] width 28 height 15
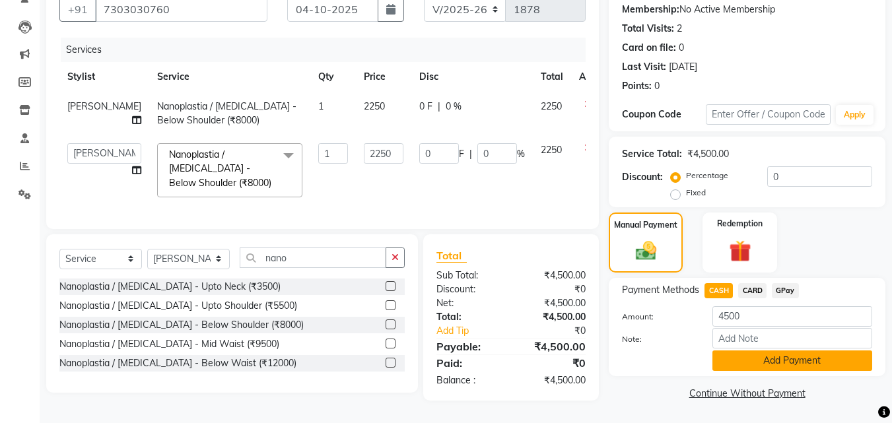
click at [735, 350] on button "Add Payment" at bounding box center [792, 360] width 160 height 20
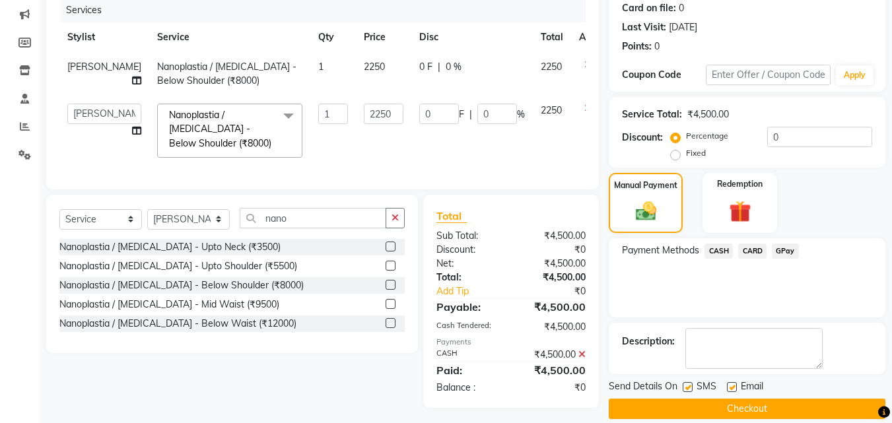
scroll to position [181, 0]
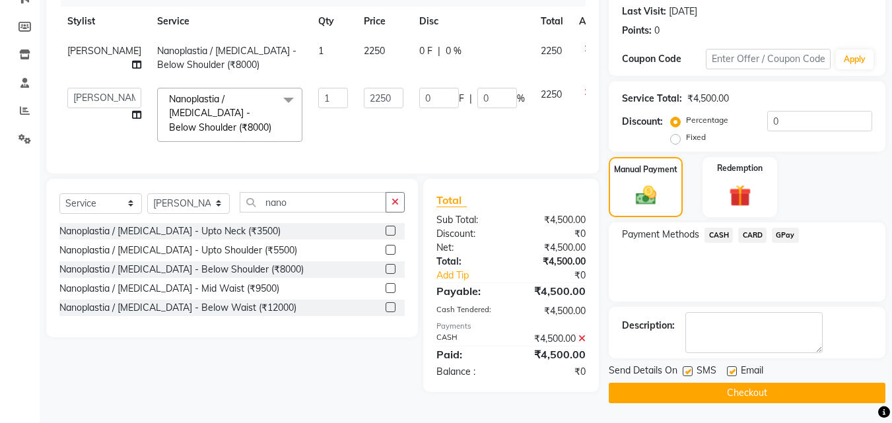
click at [713, 392] on button "Checkout" at bounding box center [747, 393] width 277 height 20
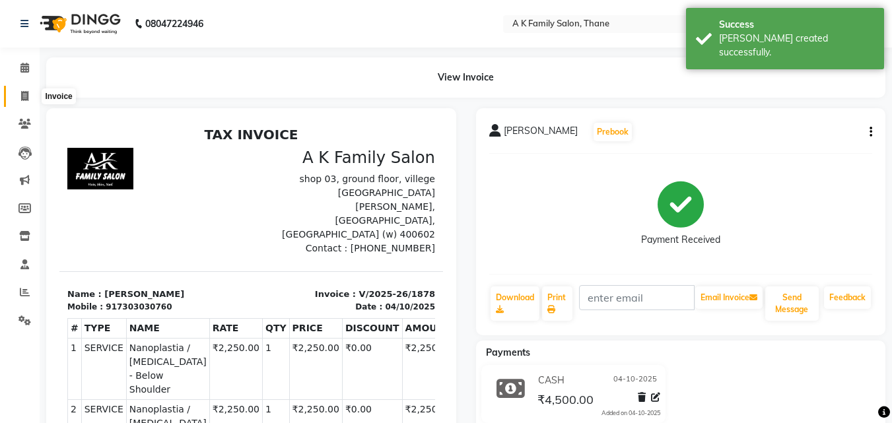
click at [21, 91] on icon at bounding box center [24, 96] width 7 height 10
select select "service"
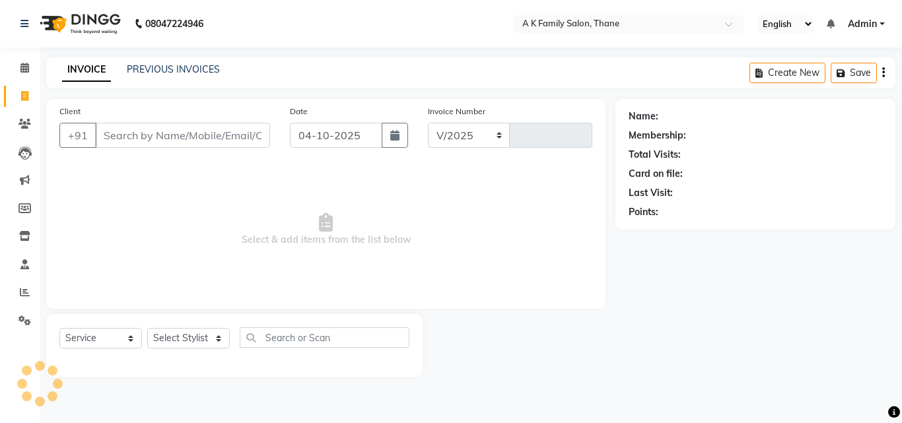
select select "5033"
type input "1879"
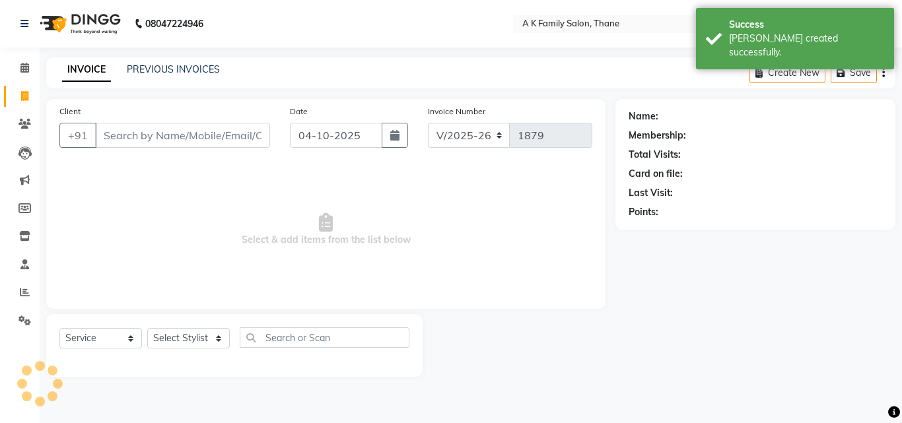
click at [182, 142] on input "Client" at bounding box center [182, 135] width 175 height 25
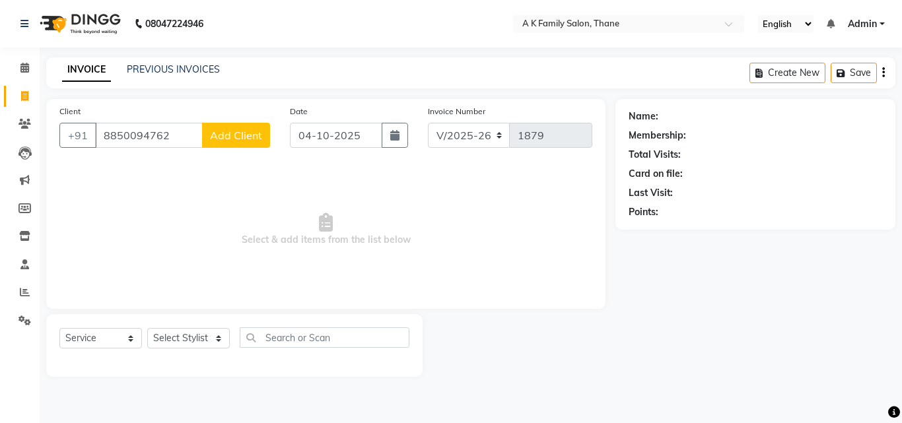
type input "8850094762"
click at [237, 141] on span "Add Client" at bounding box center [236, 135] width 52 height 13
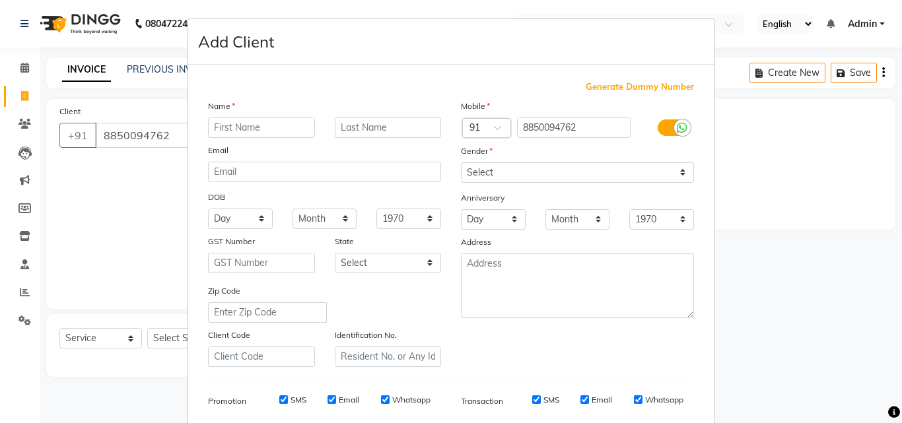
click at [240, 137] on input "text" at bounding box center [261, 127] width 107 height 20
type input "sonal"
click at [597, 179] on select "Select [DEMOGRAPHIC_DATA] [DEMOGRAPHIC_DATA] Other Prefer Not To Say" at bounding box center [577, 172] width 233 height 20
select select "[DEMOGRAPHIC_DATA]"
click at [461, 162] on select "Select [DEMOGRAPHIC_DATA] [DEMOGRAPHIC_DATA] Other Prefer Not To Say" at bounding box center [577, 172] width 233 height 20
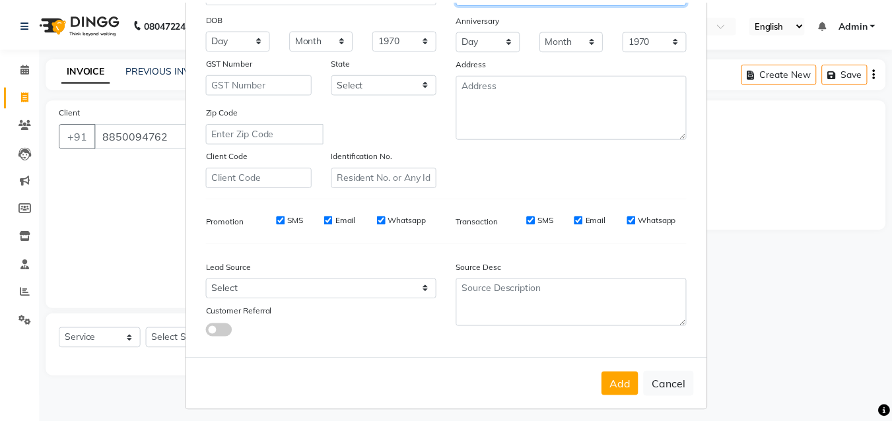
scroll to position [186, 0]
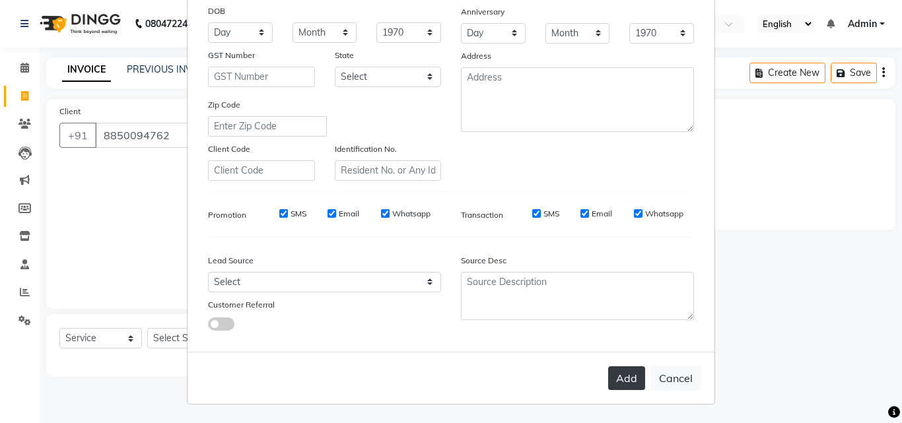
click at [628, 376] on button "Add" at bounding box center [626, 378] width 37 height 24
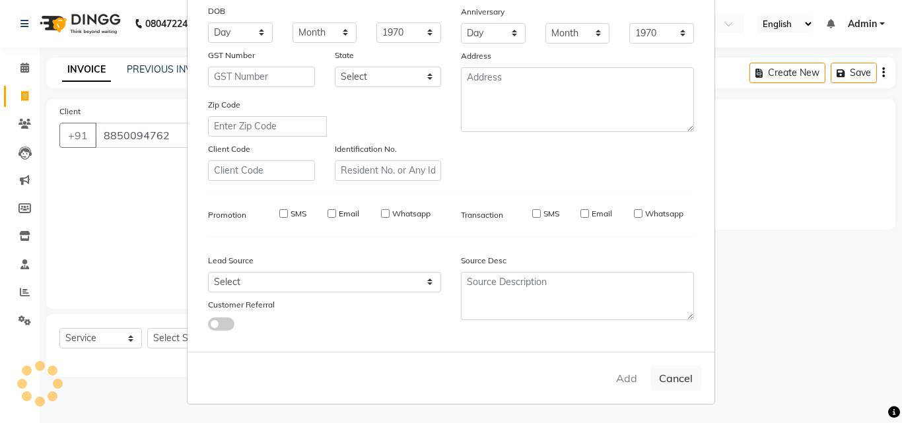
select select
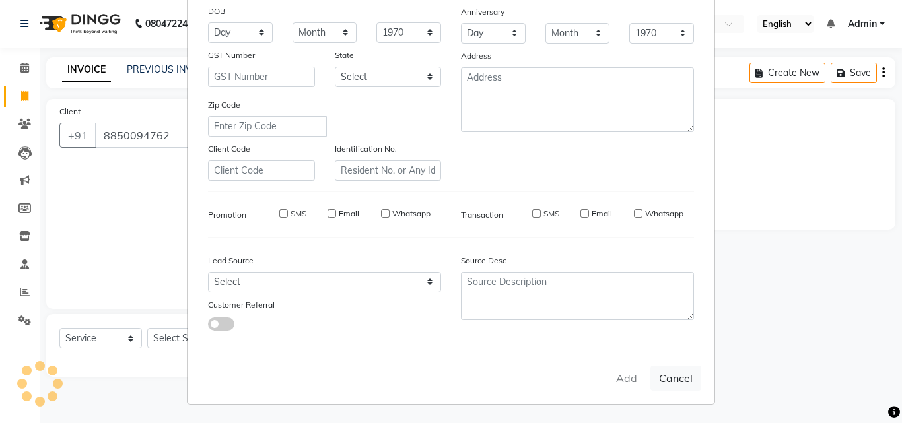
select select
checkbox input "false"
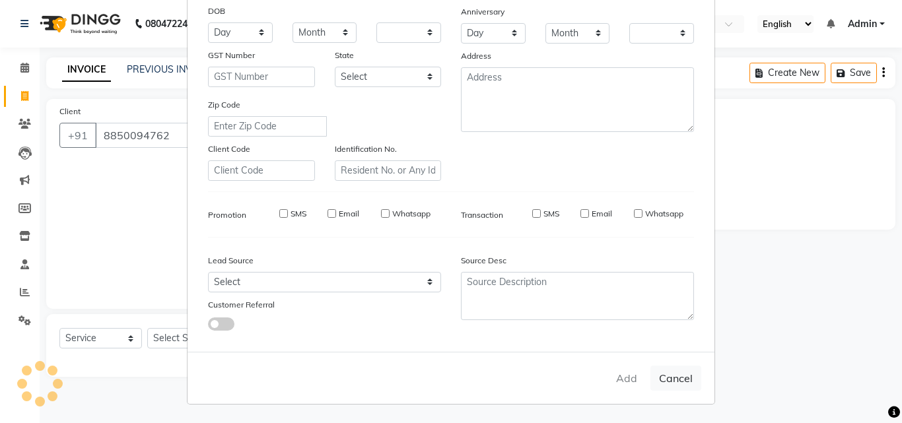
checkbox input "false"
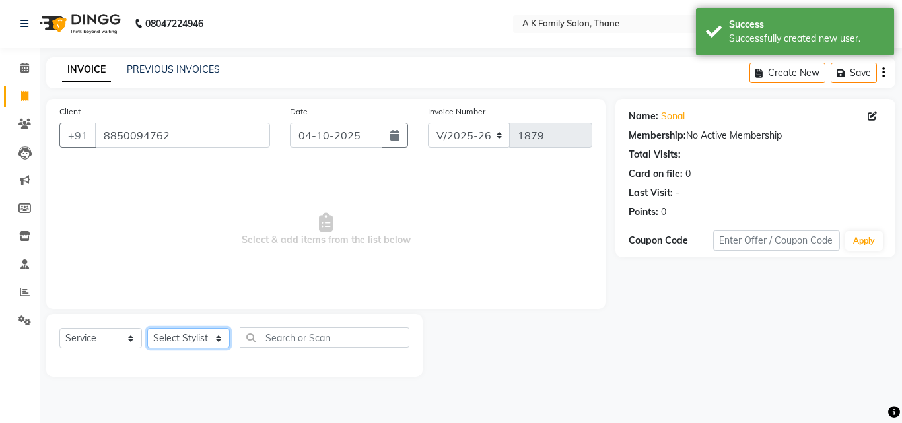
drag, startPoint x: 178, startPoint y: 343, endPoint x: 178, endPoint y: 335, distance: 7.9
click at [178, 343] on select "Select Stylist [PERSON_NAME] [PERSON_NAME] pooja [PERSON_NAME]" at bounding box center [188, 338] width 82 height 20
select select "52627"
click at [147, 328] on select "Select Stylist [PERSON_NAME] [PERSON_NAME] pooja [PERSON_NAME]" at bounding box center [188, 338] width 82 height 20
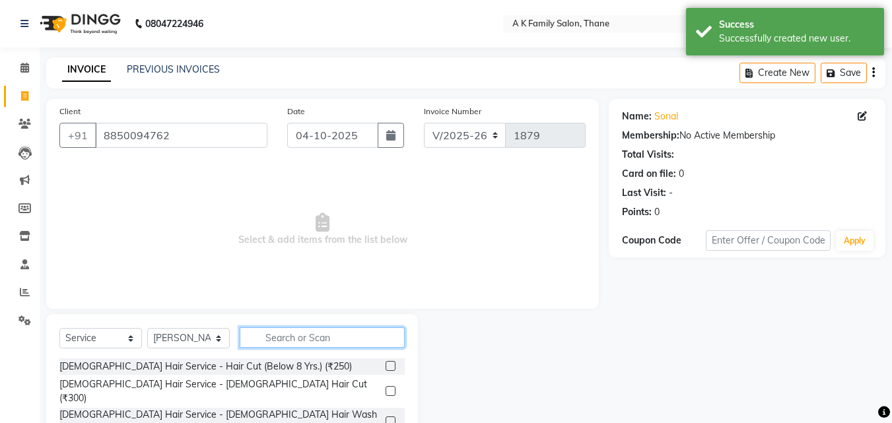
click at [277, 337] on input "text" at bounding box center [322, 337] width 165 height 20
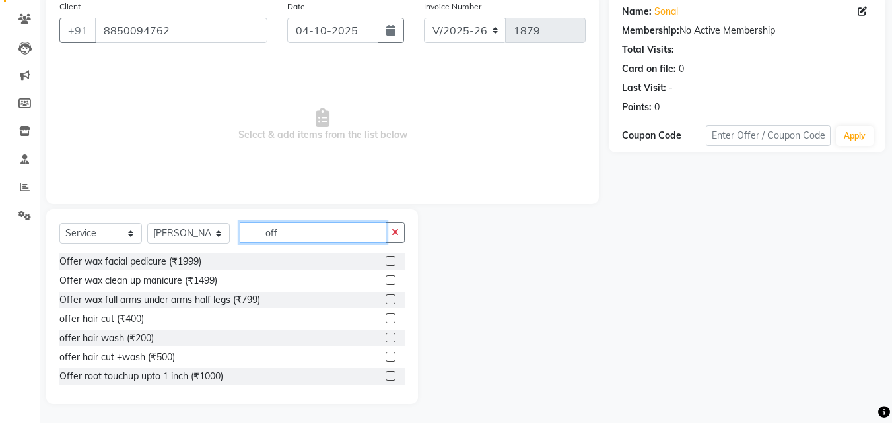
scroll to position [106, 0]
type input "off"
click at [170, 361] on div "offer hair cut +wash (₹500)" at bounding box center [116, 357] width 115 height 14
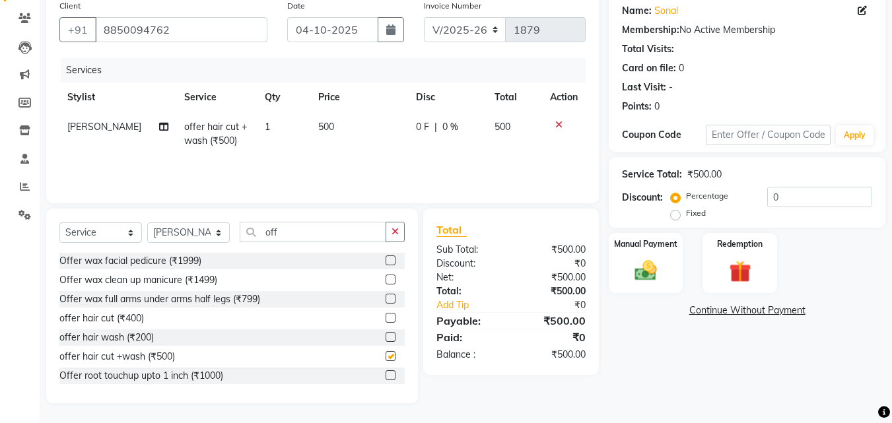
checkbox input "false"
click at [659, 271] on img at bounding box center [645, 270] width 37 height 26
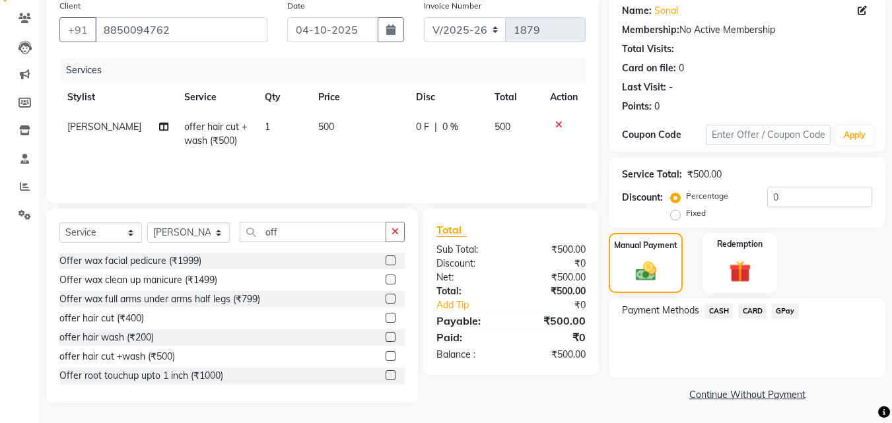
click at [779, 313] on span "GPay" at bounding box center [785, 311] width 27 height 15
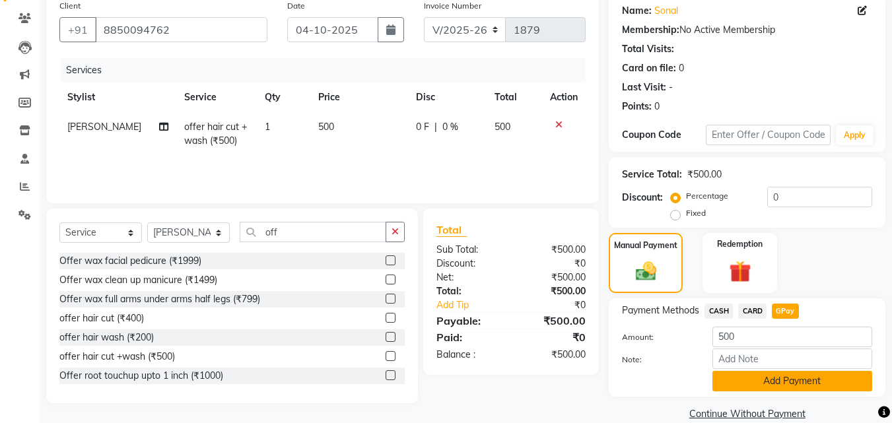
click at [786, 390] on button "Add Payment" at bounding box center [792, 381] width 160 height 20
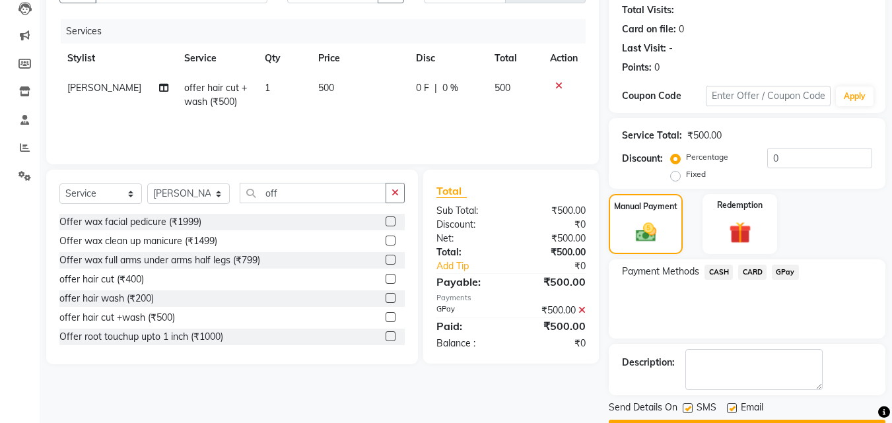
scroll to position [181, 0]
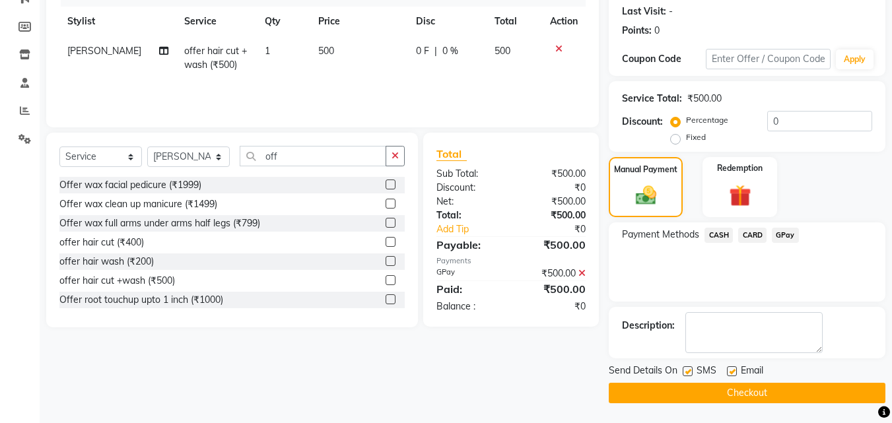
click at [791, 397] on button "Checkout" at bounding box center [747, 393] width 277 height 20
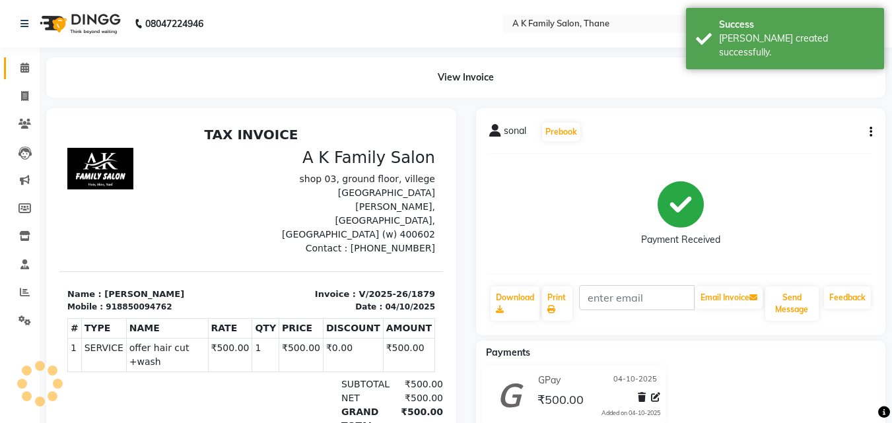
click at [29, 59] on link "Calendar" at bounding box center [20, 68] width 32 height 22
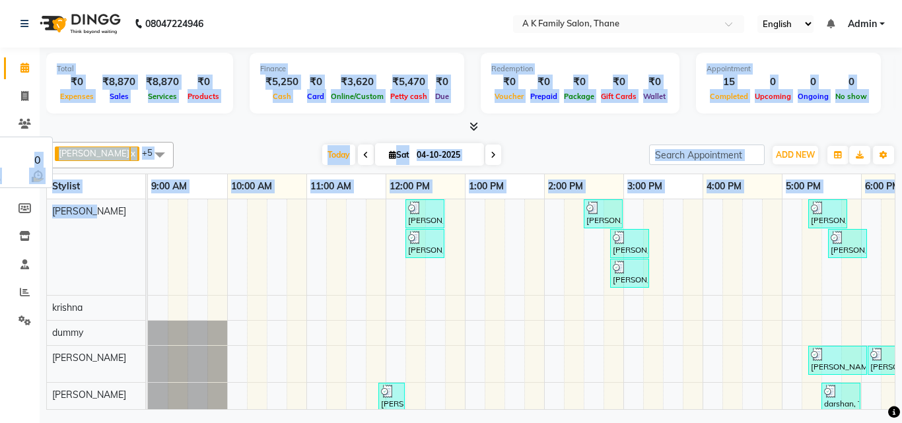
drag, startPoint x: 0, startPoint y: 127, endPoint x: 94, endPoint y: 239, distance: 145.7
click at [91, 240] on app-home "08047224946 Select Location × A K Family Salon, Thane English ENGLISH Español ا…" at bounding box center [451, 206] width 902 height 413
